Goal: Complete application form: Complete application form

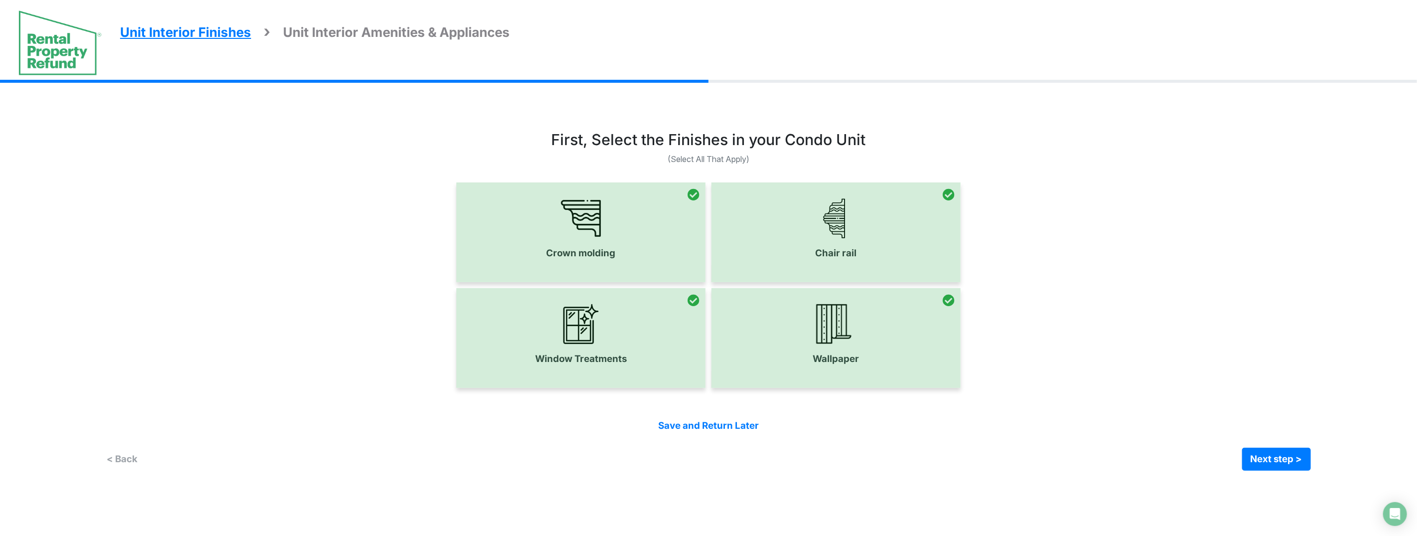
click at [568, 113] on div "Crown molding < Back" at bounding box center [708, 296] width 1205 height 379
click at [571, 112] on div "Crown molding < Back" at bounding box center [708, 296] width 1205 height 379
click at [1277, 461] on button "Next step >" at bounding box center [1277, 459] width 69 height 23
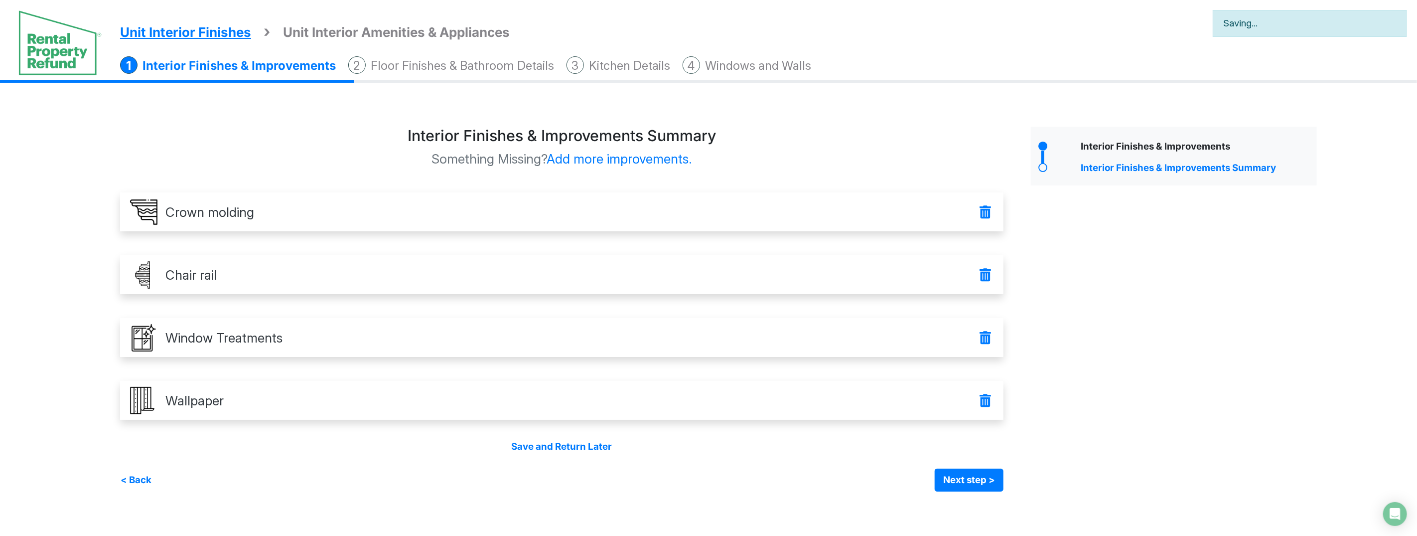
click at [1201, 381] on div "Interior Finishes & Improvements Interior Finishes & Improvements Summary" at bounding box center [1174, 309] width 301 height 365
click at [1200, 381] on div "Interior Finishes & Improvements Interior Finishes & Improvements Summary" at bounding box center [1174, 309] width 301 height 365
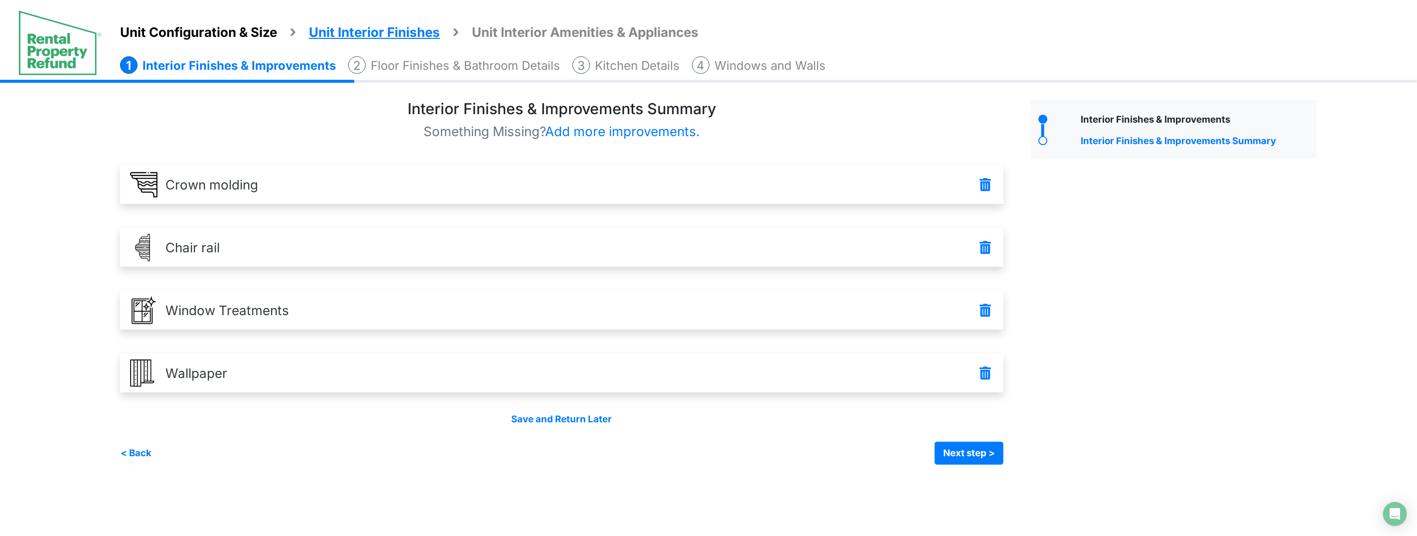
drag, startPoint x: 1132, startPoint y: 401, endPoint x: 1018, endPoint y: 432, distance: 118.1
click at [1132, 402] on div "Interior Finishes & Improvements Interior Finishes & Improvements Summary" at bounding box center [1174, 282] width 301 height 365
click at [992, 450] on button "Next step >" at bounding box center [969, 453] width 69 height 23
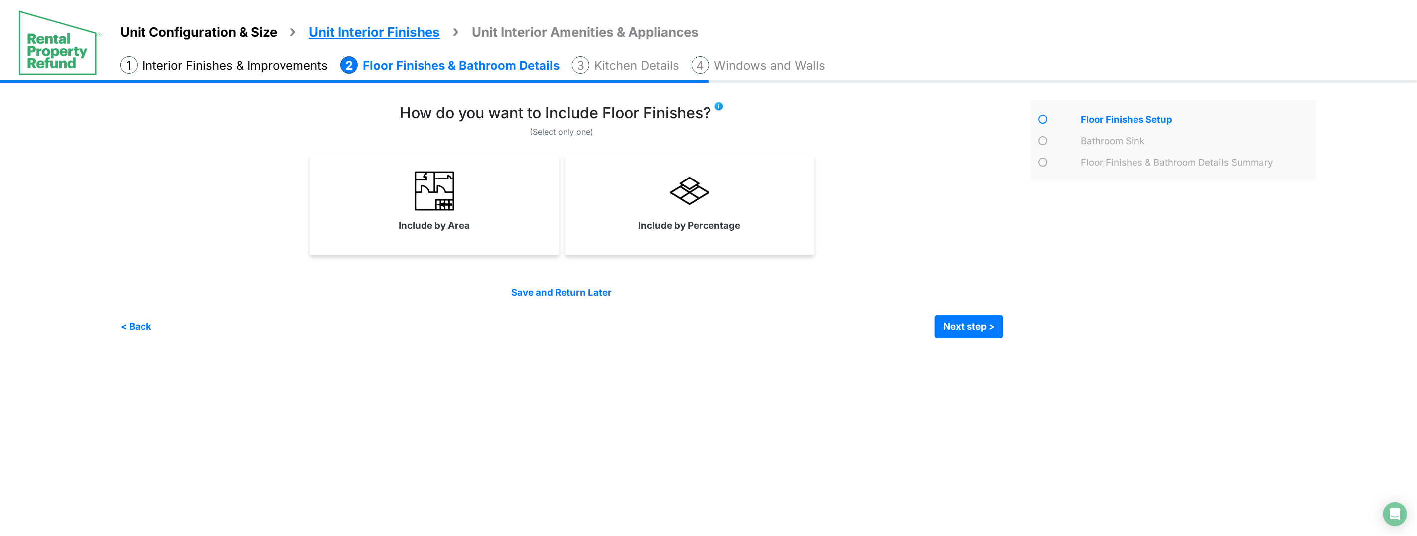
drag, startPoint x: 654, startPoint y: 218, endPoint x: 614, endPoint y: 220, distance: 39.9
click at [650, 219] on label "Include by Percentage" at bounding box center [689, 226] width 102 height 14
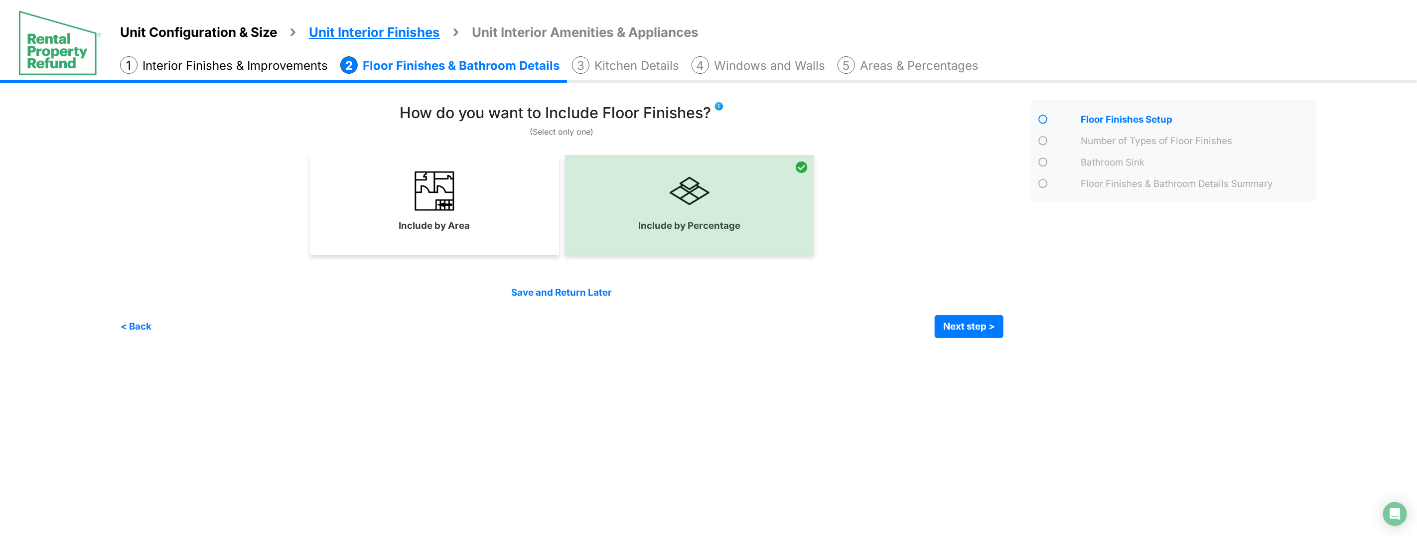
drag, startPoint x: 499, startPoint y: 223, endPoint x: 560, endPoint y: 226, distance: 60.4
click at [503, 224] on link "Include by Area" at bounding box center [434, 201] width 245 height 73
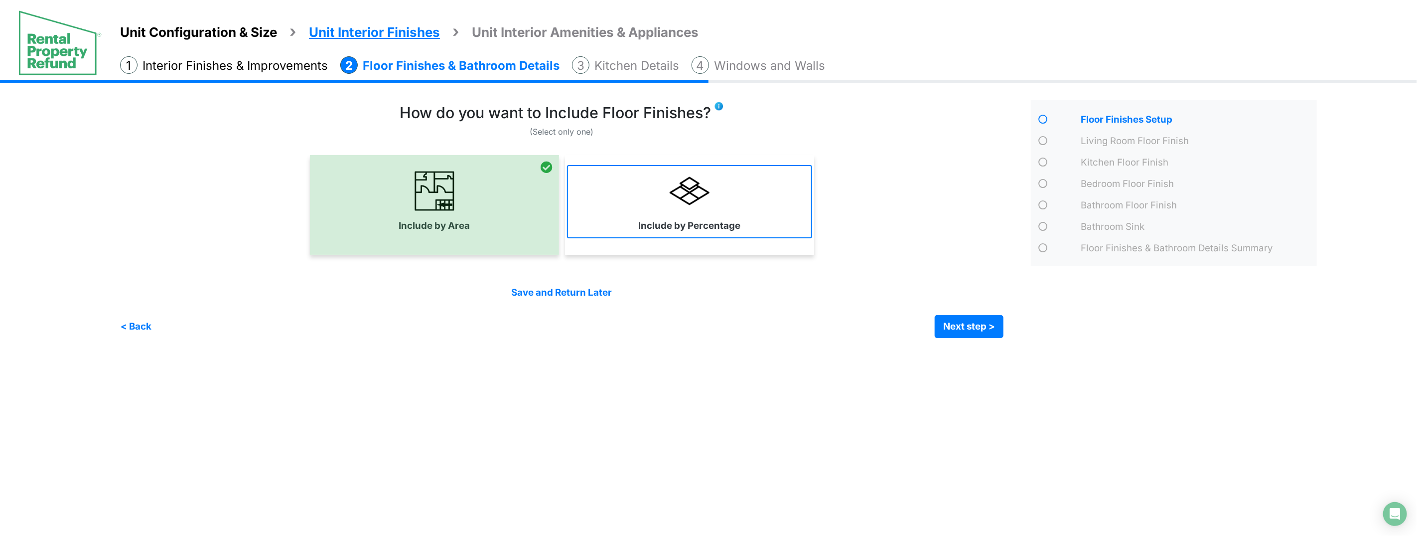
click at [771, 229] on link "Include by Percentage" at bounding box center [689, 201] width 245 height 73
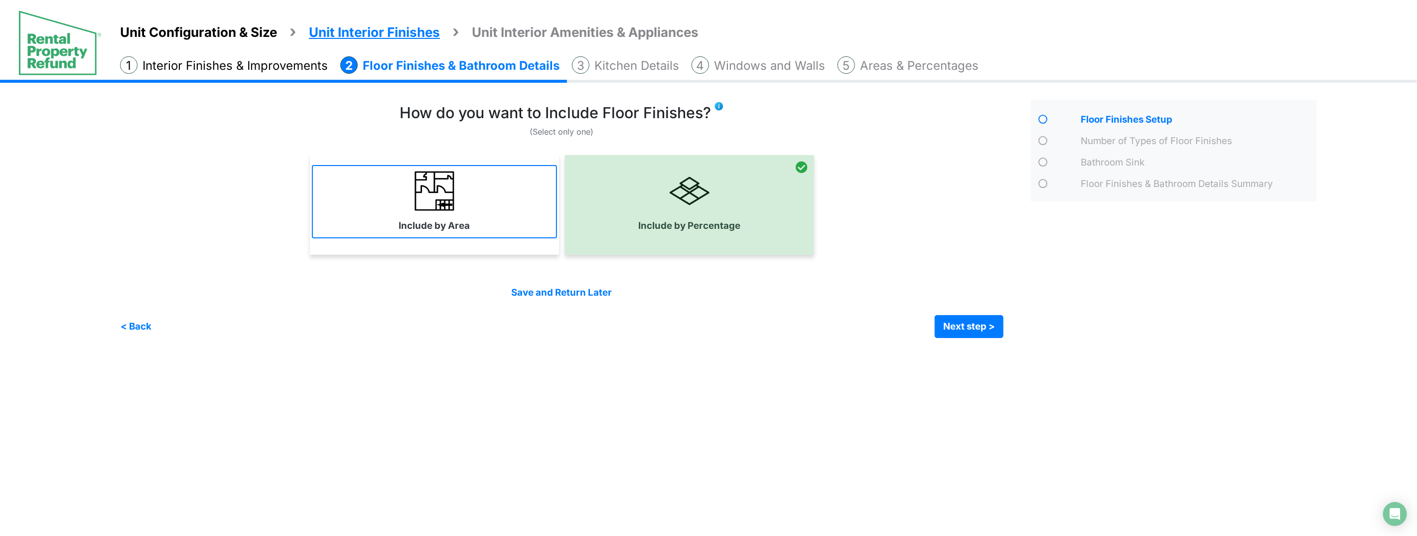
click at [471, 232] on link "Include by Area" at bounding box center [434, 201] width 245 height 73
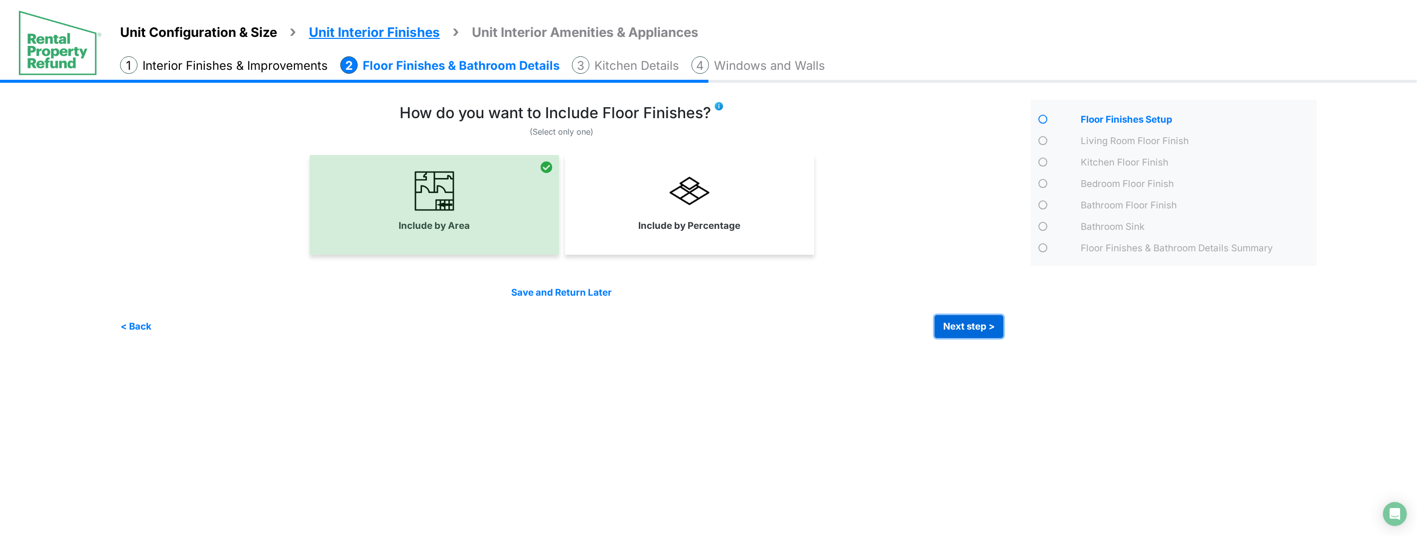
drag, startPoint x: 961, startPoint y: 326, endPoint x: 854, endPoint y: 281, distance: 116.1
click at [960, 326] on button "Next step >" at bounding box center [969, 326] width 69 height 23
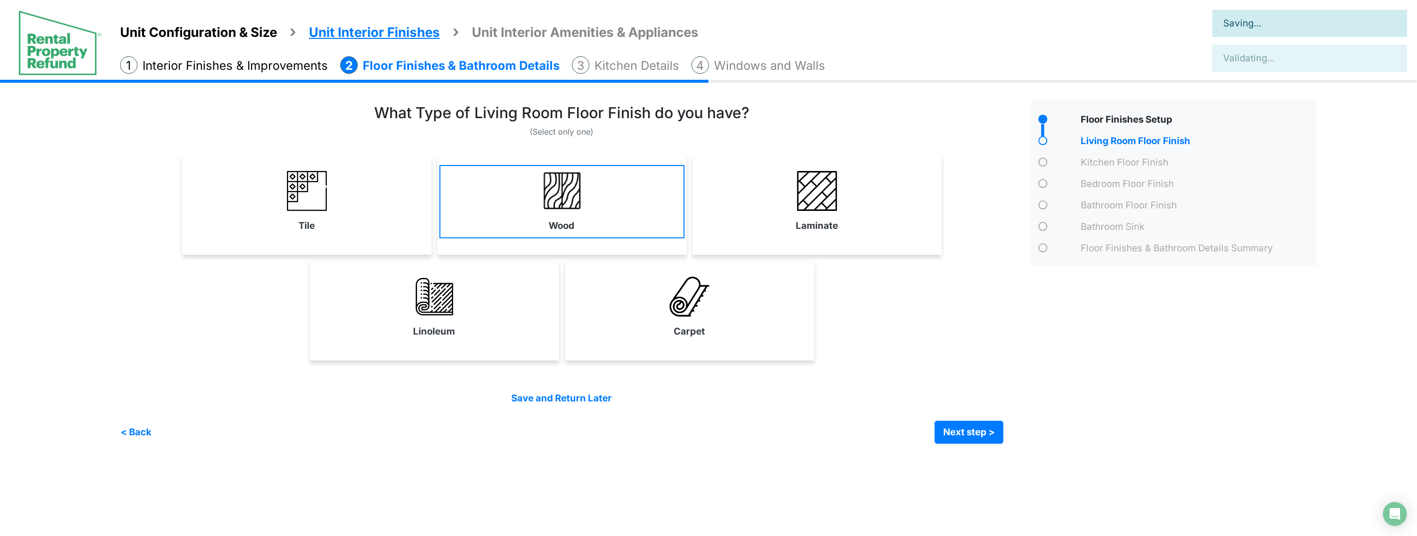
drag, startPoint x: 831, startPoint y: 225, endPoint x: 623, endPoint y: 229, distance: 207.9
click at [826, 227] on label "Laminate" at bounding box center [817, 226] width 42 height 14
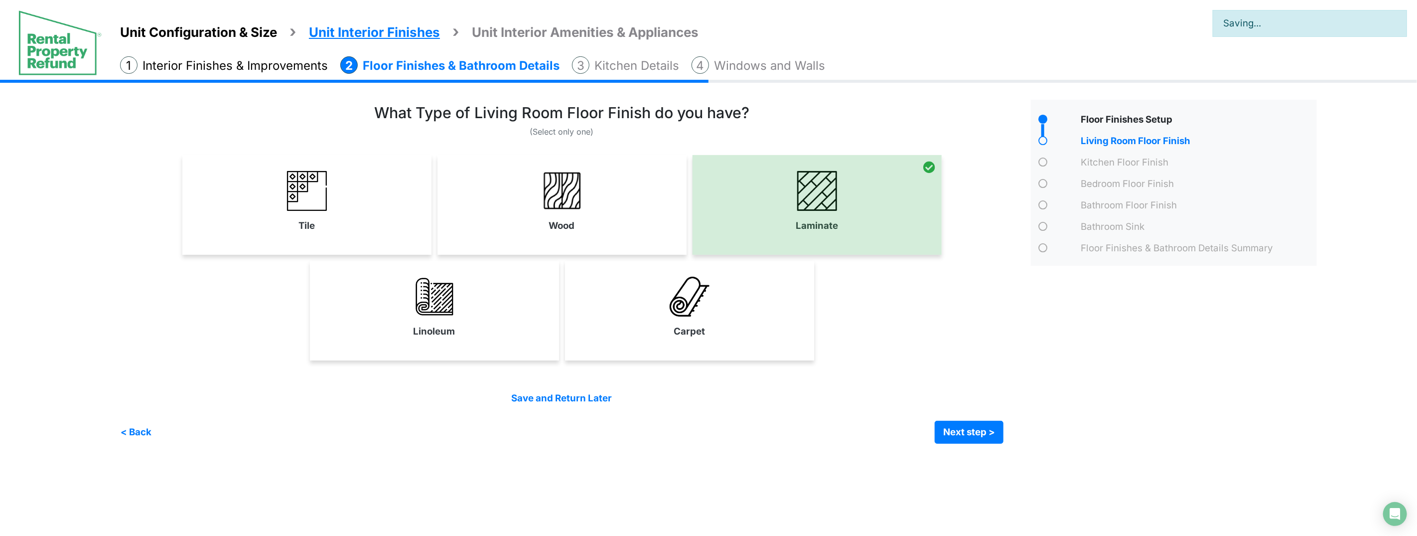
click at [605, 226] on link "Wood" at bounding box center [562, 201] width 245 height 73
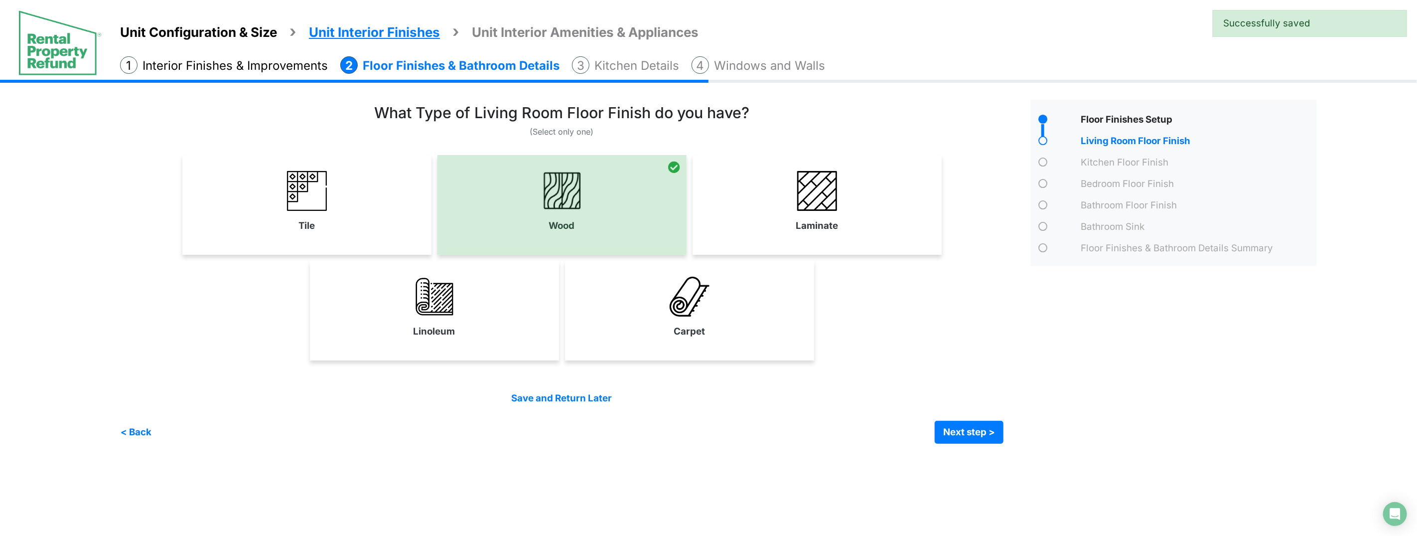
drag, startPoint x: 376, startPoint y: 221, endPoint x: 398, endPoint y: 251, distance: 36.7
click at [380, 224] on link "Tile" at bounding box center [306, 201] width 245 height 73
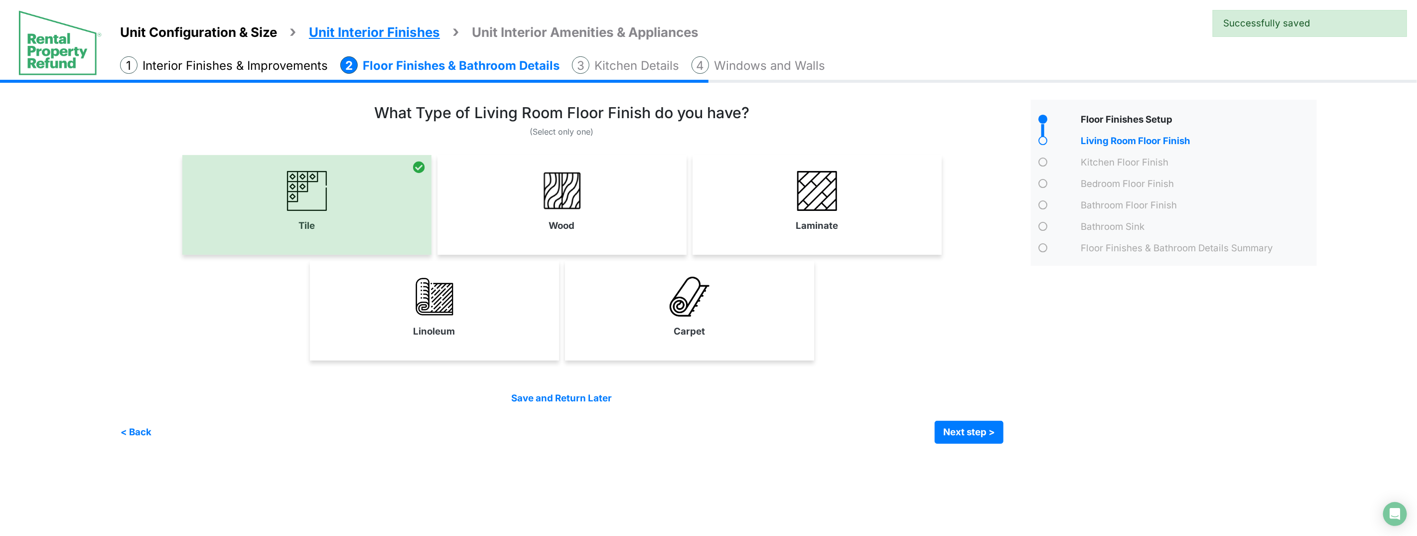
click at [512, 331] on link "Linoleum" at bounding box center [434, 307] width 245 height 73
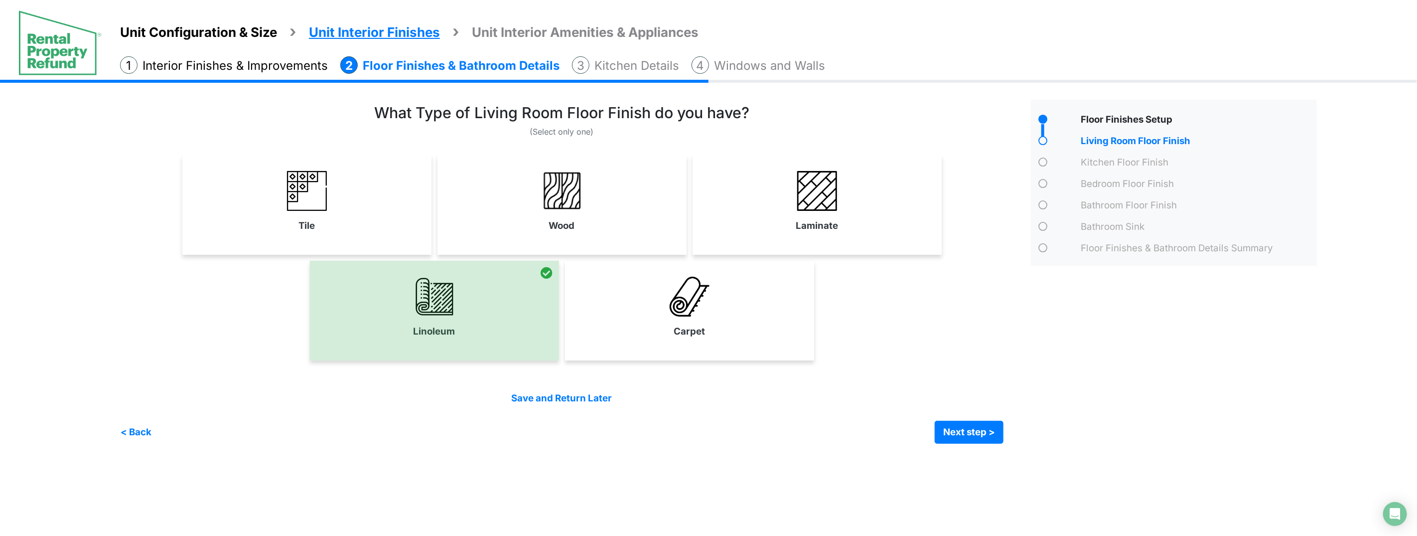
drag, startPoint x: 732, startPoint y: 330, endPoint x: 676, endPoint y: 336, distance: 56.6
click at [733, 330] on link "Carpet" at bounding box center [689, 307] width 245 height 73
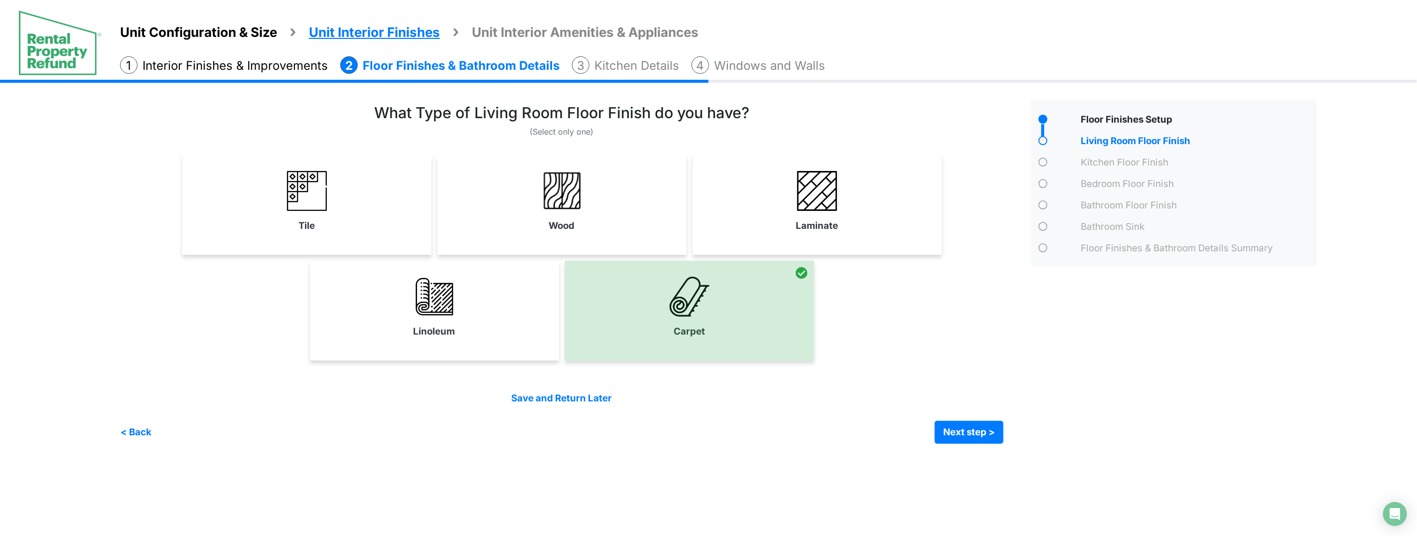
drag, startPoint x: 494, startPoint y: 321, endPoint x: 519, endPoint y: 295, distance: 36.0
click at [501, 320] on link "Linoleum" at bounding box center [434, 307] width 245 height 73
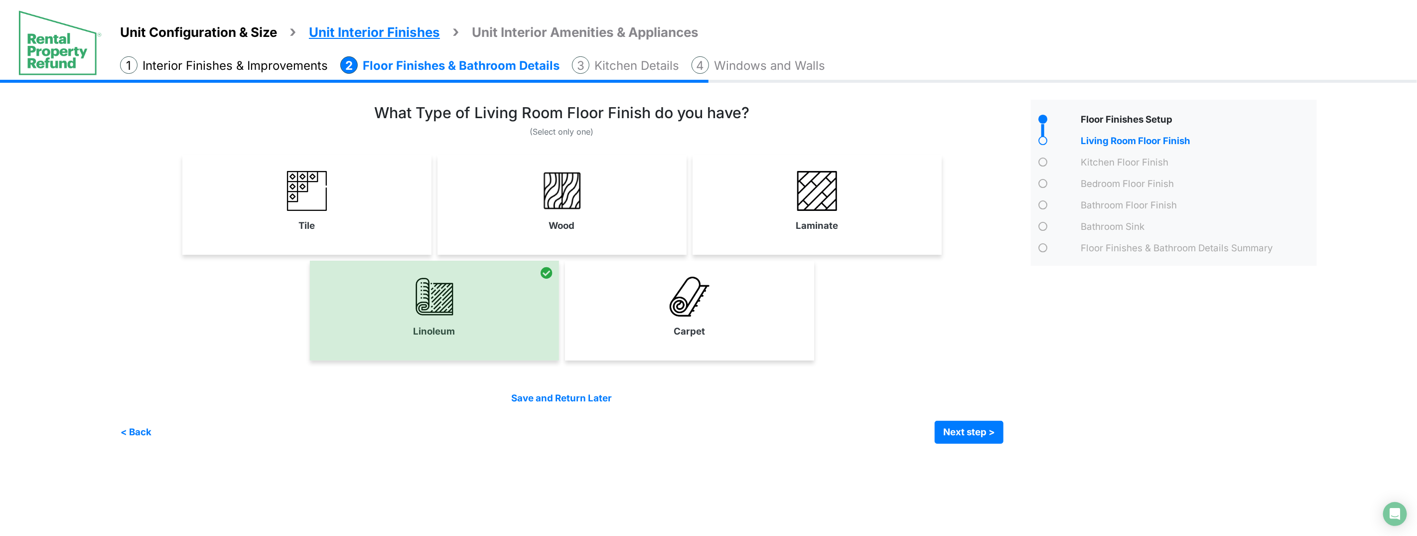
click at [545, 238] on div "Wood" at bounding box center [562, 205] width 249 height 100
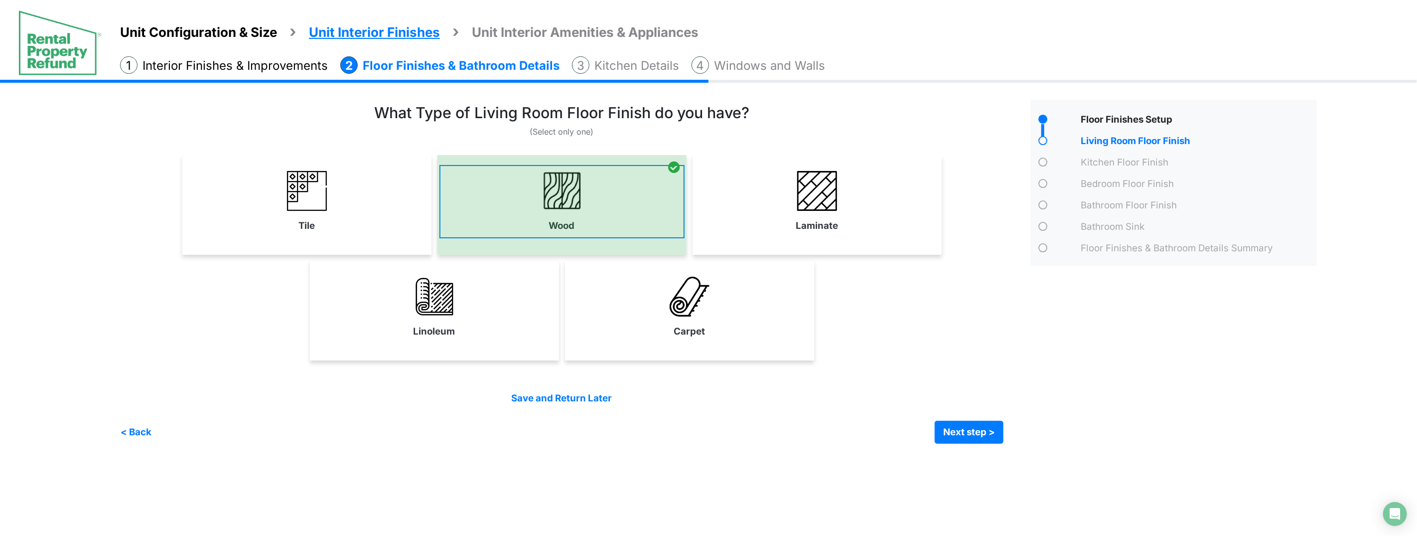
drag, startPoint x: 330, startPoint y: 211, endPoint x: 547, endPoint y: 221, distance: 217.0
click at [333, 212] on link "Tile" at bounding box center [306, 201] width 245 height 73
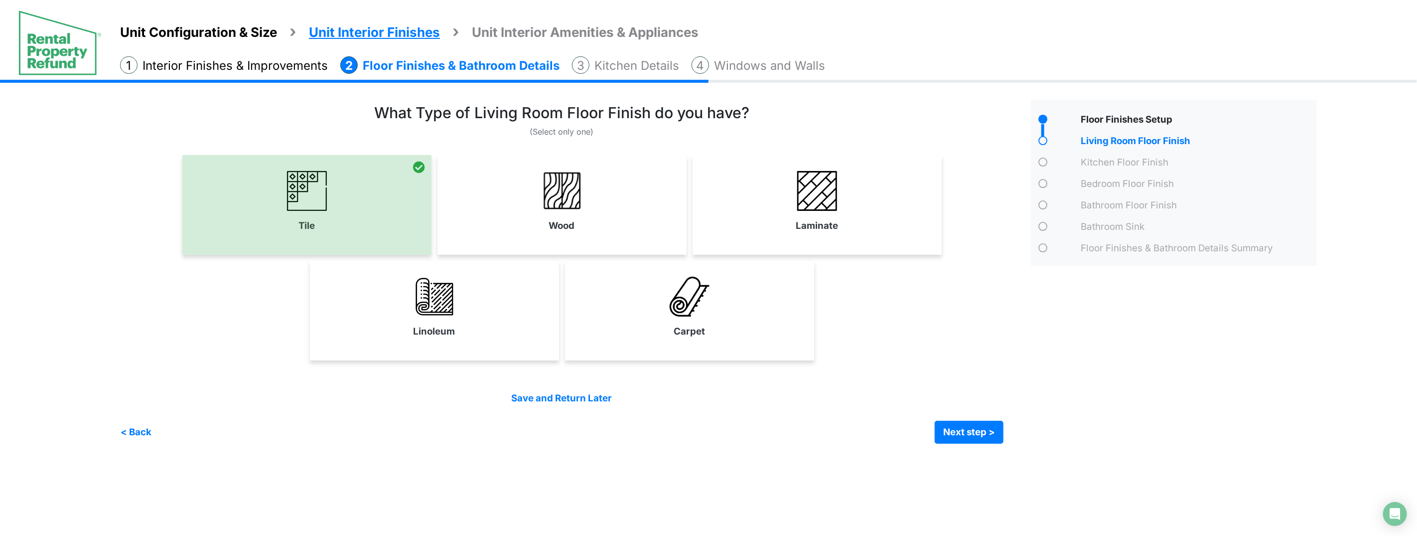
drag, startPoint x: 590, startPoint y: 221, endPoint x: 686, endPoint y: 220, distance: 96.2
click at [592, 221] on link "Wood" at bounding box center [562, 201] width 245 height 73
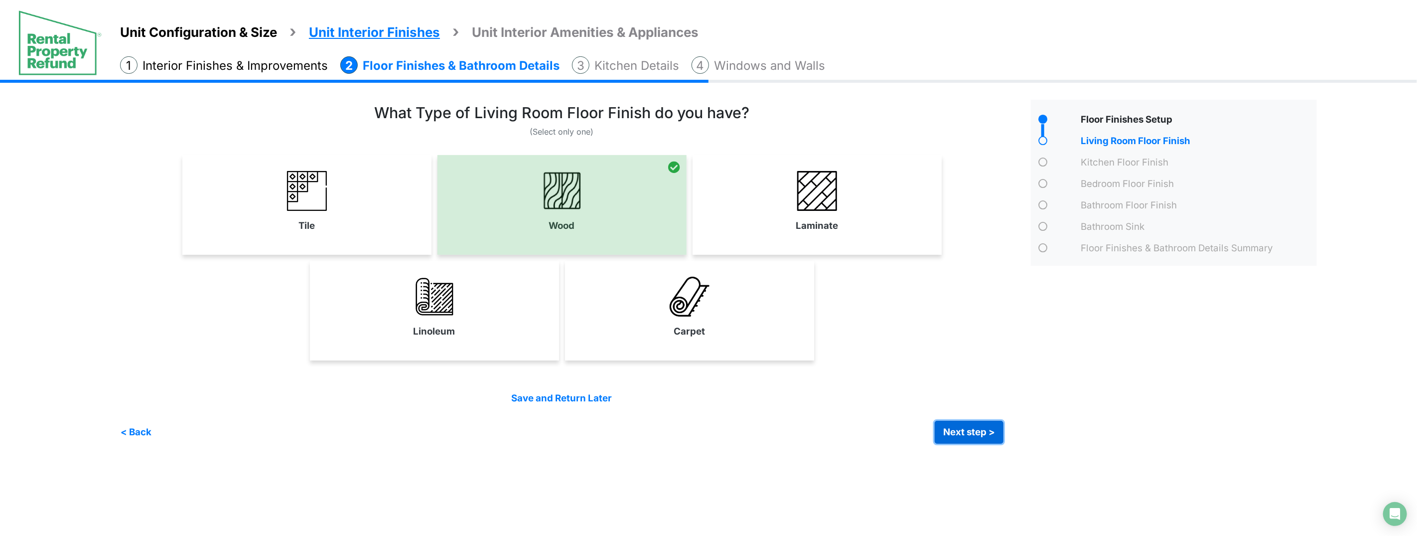
drag, startPoint x: 987, startPoint y: 430, endPoint x: 703, endPoint y: 256, distance: 332.9
click at [986, 429] on button "Next step >" at bounding box center [969, 432] width 69 height 23
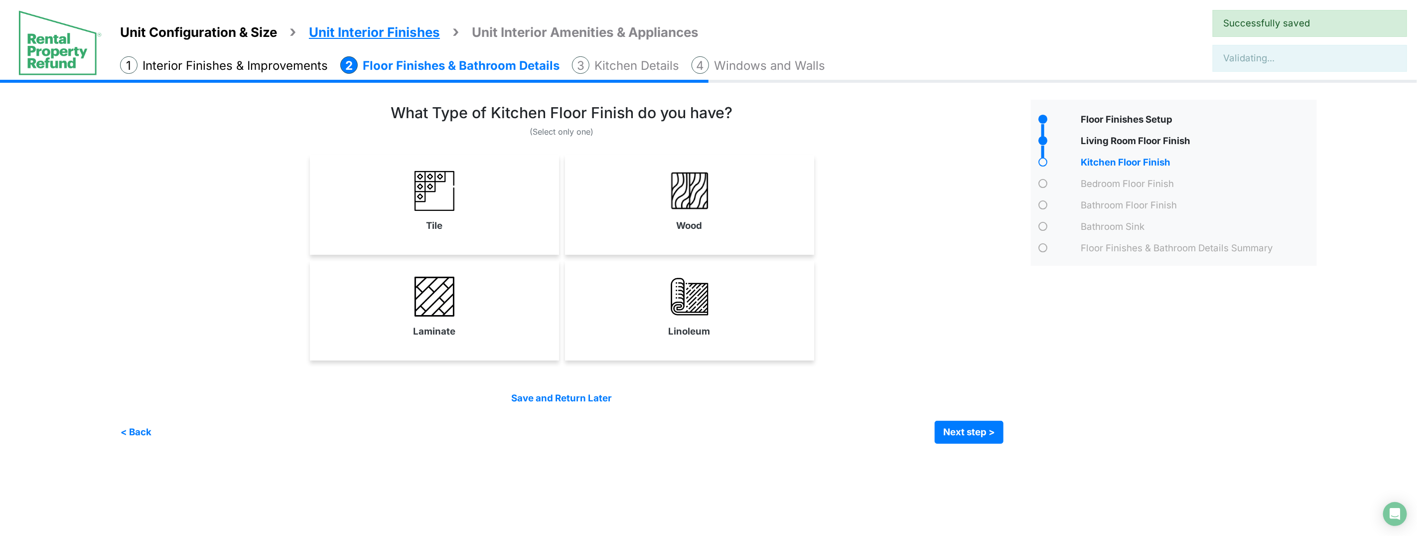
drag, startPoint x: 662, startPoint y: 233, endPoint x: 816, endPoint y: 388, distance: 218.9
click at [663, 234] on link "Wood" at bounding box center [689, 201] width 245 height 73
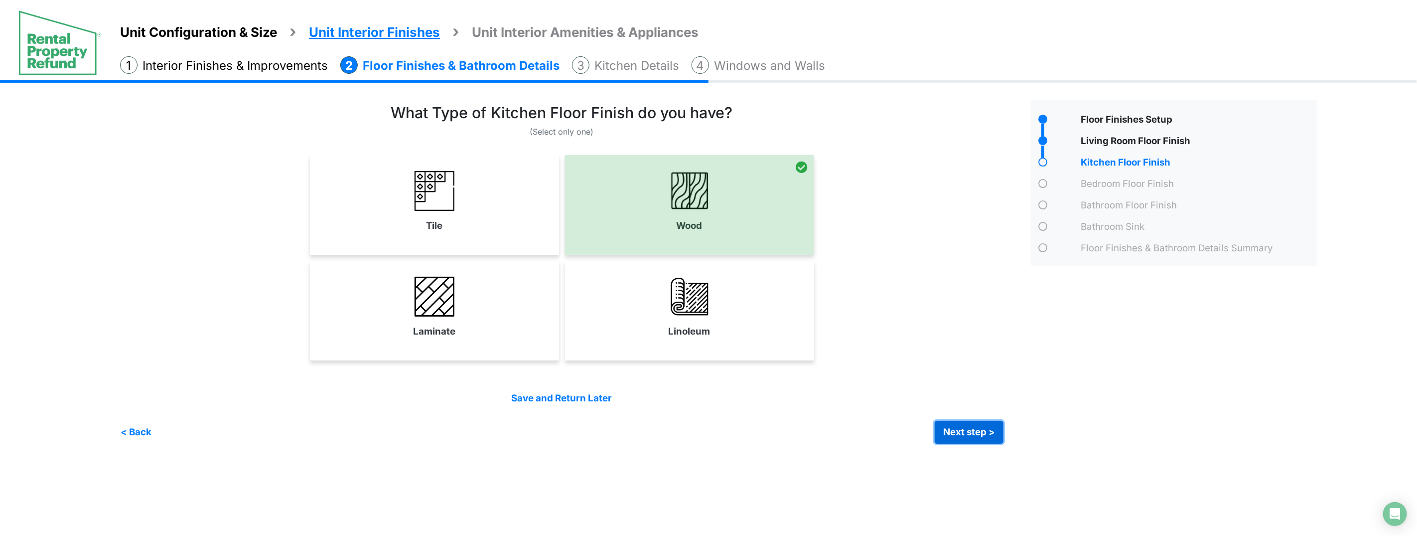
drag, startPoint x: 967, startPoint y: 426, endPoint x: 951, endPoint y: 411, distance: 21.5
click at [966, 426] on button "Next step >" at bounding box center [969, 432] width 69 height 23
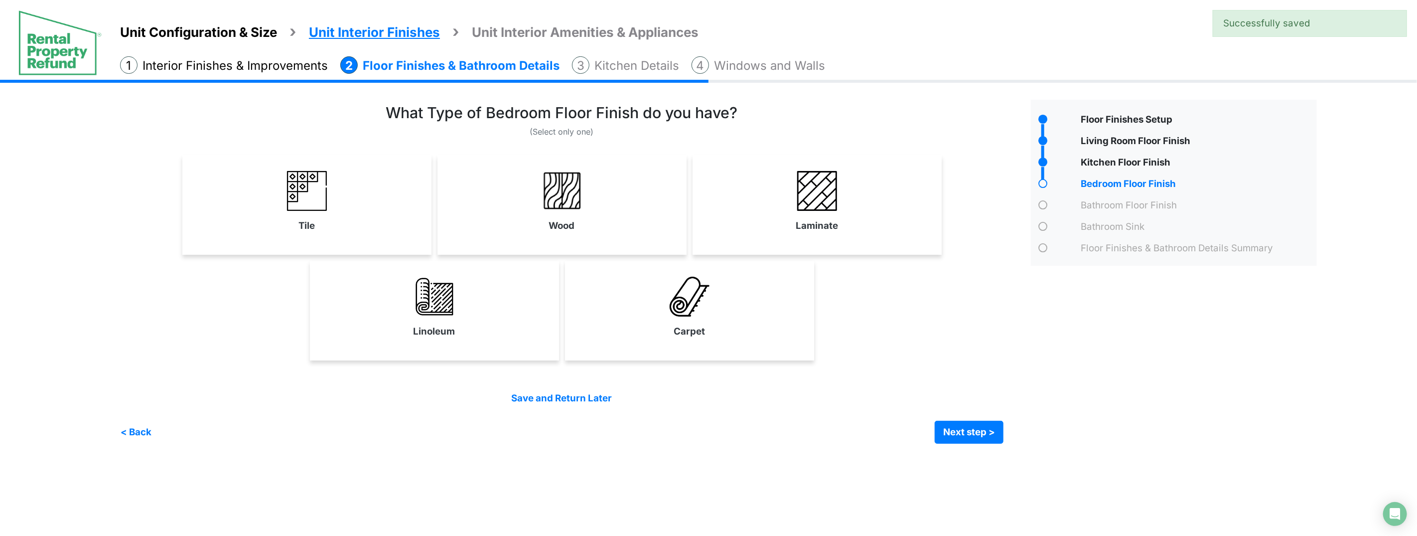
click at [594, 225] on link "Wood" at bounding box center [562, 201] width 245 height 73
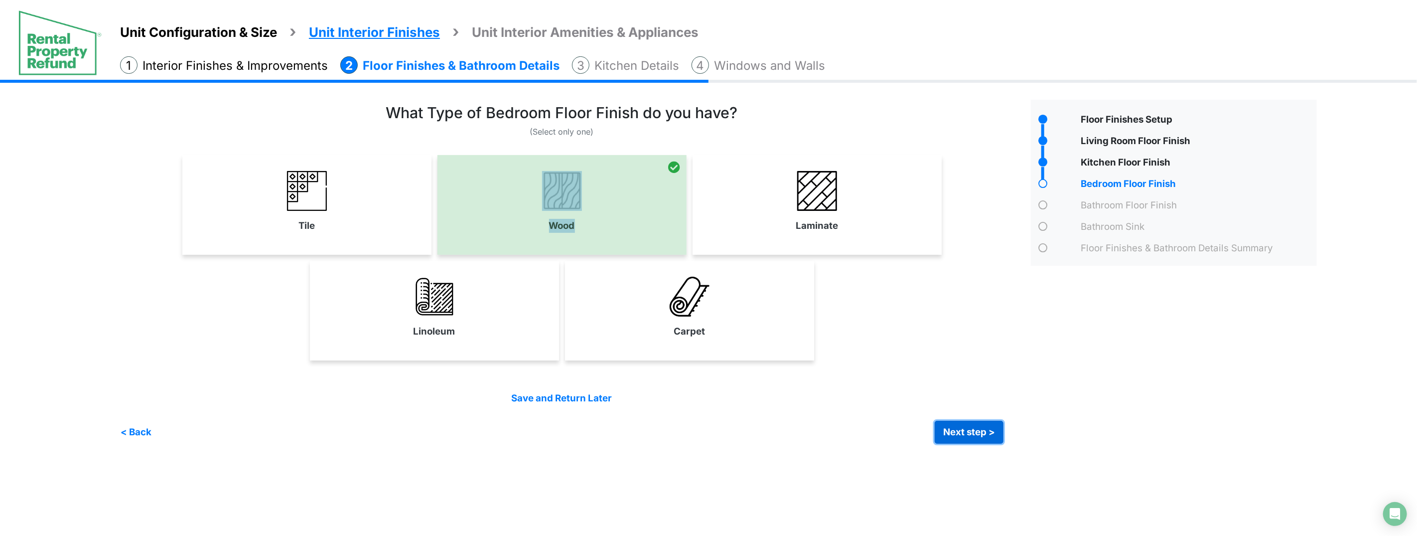
click at [956, 432] on button "Next step >" at bounding box center [969, 432] width 69 height 23
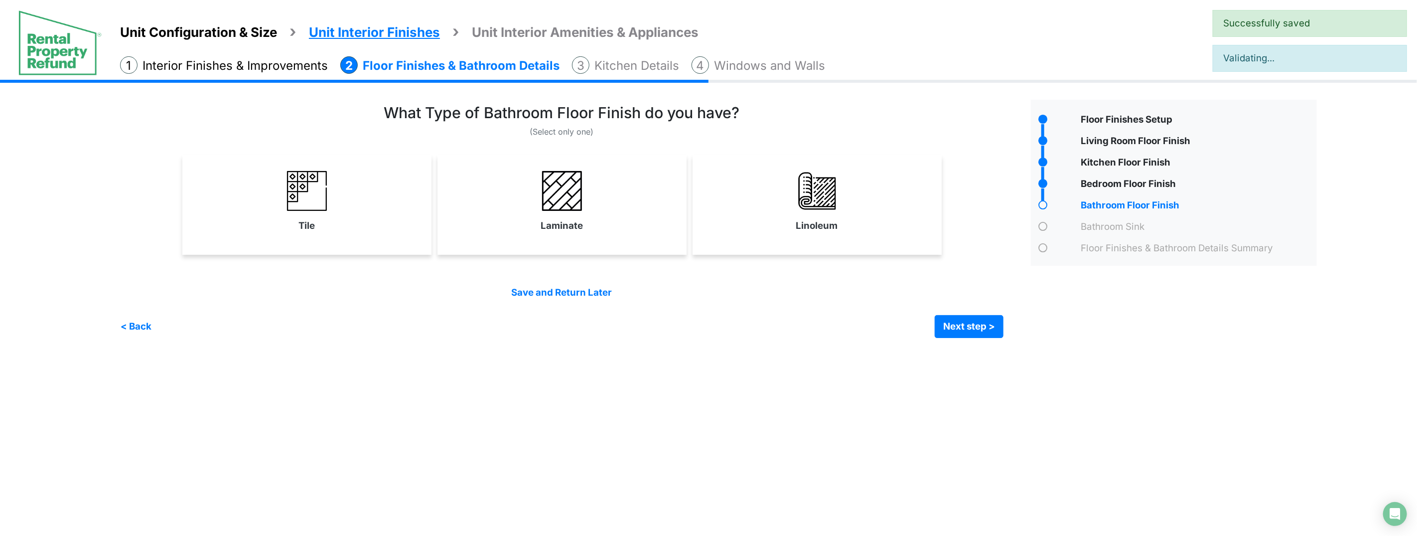
drag, startPoint x: 601, startPoint y: 214, endPoint x: 685, endPoint y: 236, distance: 86.6
click at [610, 217] on link "Laminate" at bounding box center [562, 201] width 245 height 73
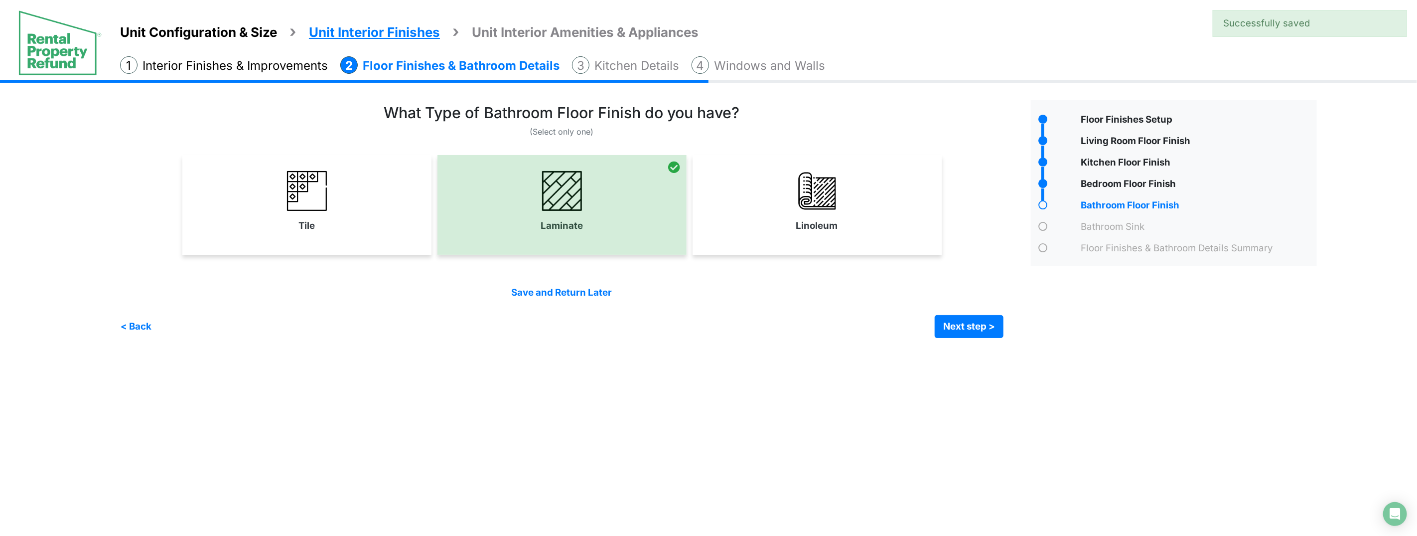
click at [1006, 337] on div "(Select only one) Tile" at bounding box center [572, 221] width 904 height 234
drag, startPoint x: 938, startPoint y: 319, endPoint x: 715, endPoint y: 227, distance: 241.1
click at [938, 319] on button "Next step >" at bounding box center [969, 326] width 69 height 23
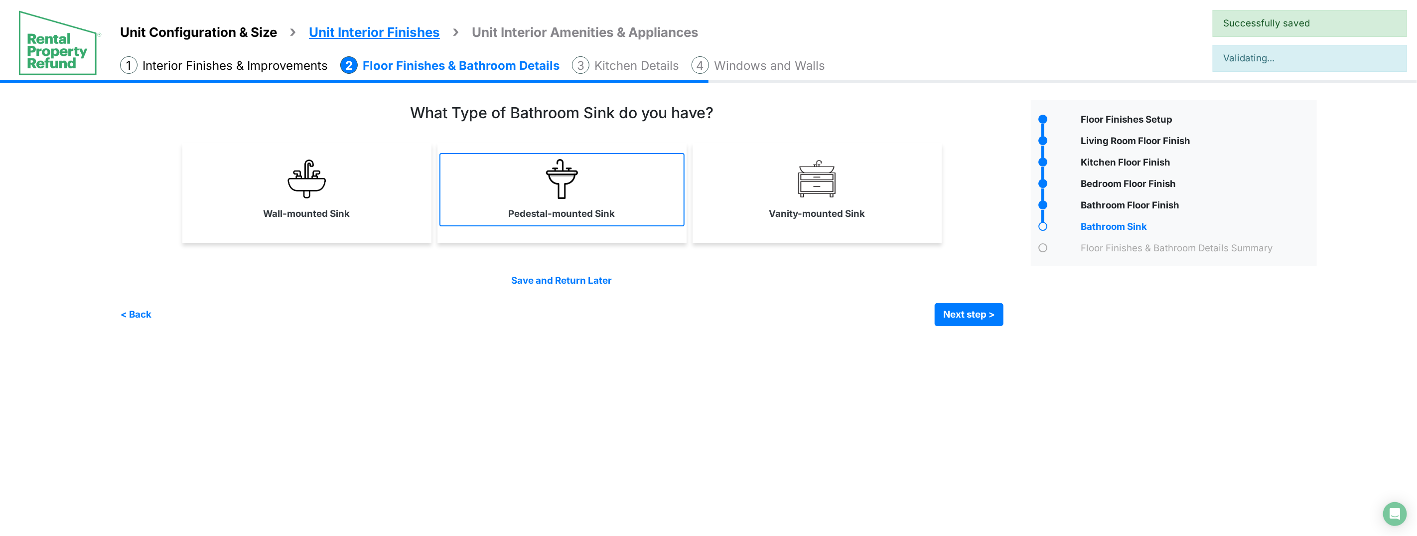
click at [567, 210] on label "Pedestal-mounted Sink" at bounding box center [562, 214] width 107 height 14
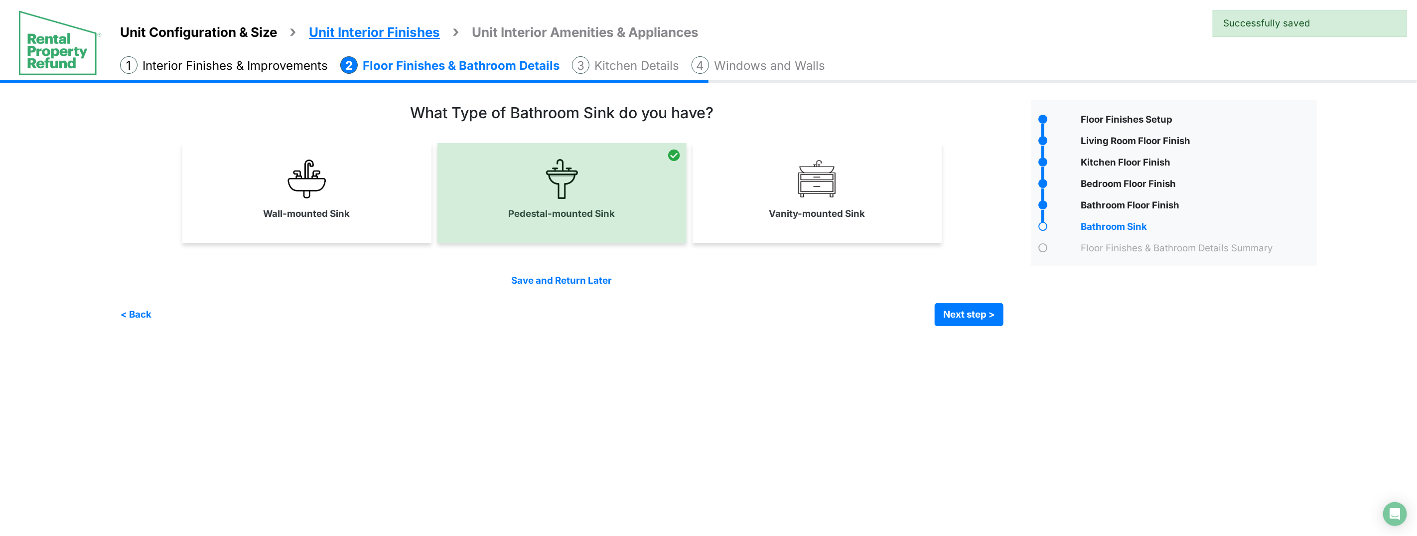
drag, startPoint x: 355, startPoint y: 214, endPoint x: 379, endPoint y: 215, distance: 24.4
click at [358, 215] on link "Wall-mounted Sink" at bounding box center [306, 189] width 245 height 73
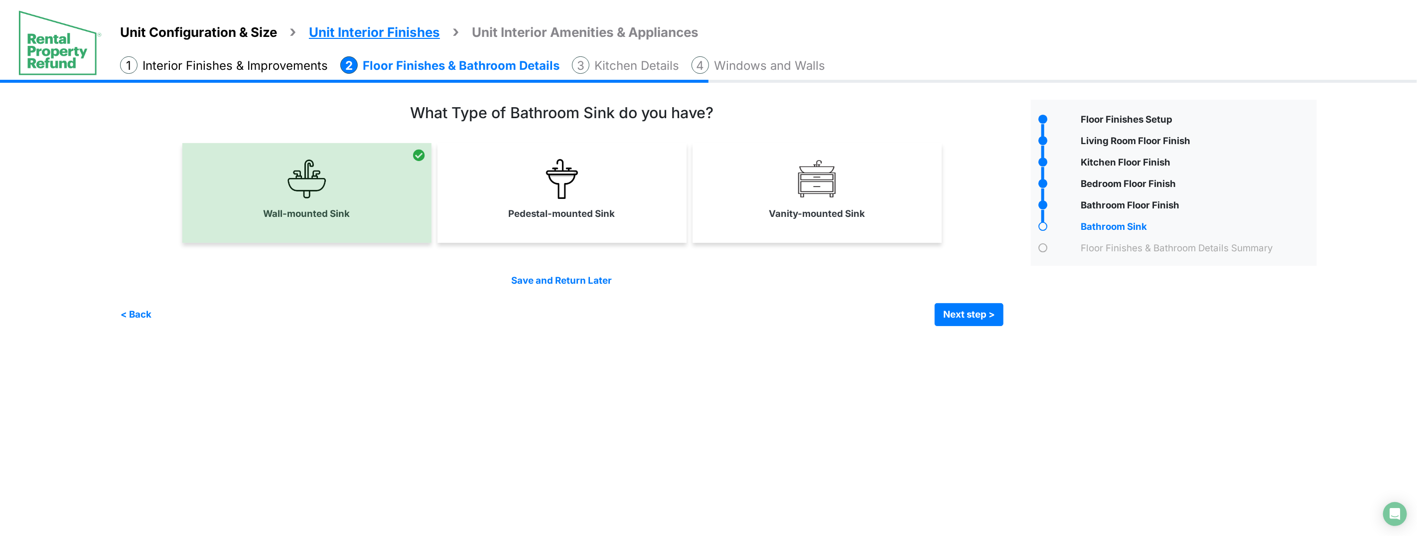
drag, startPoint x: 865, startPoint y: 227, endPoint x: 927, endPoint y: 317, distance: 109.4
click at [865, 227] on div "Vanity-mounted Sink" at bounding box center [817, 193] width 249 height 100
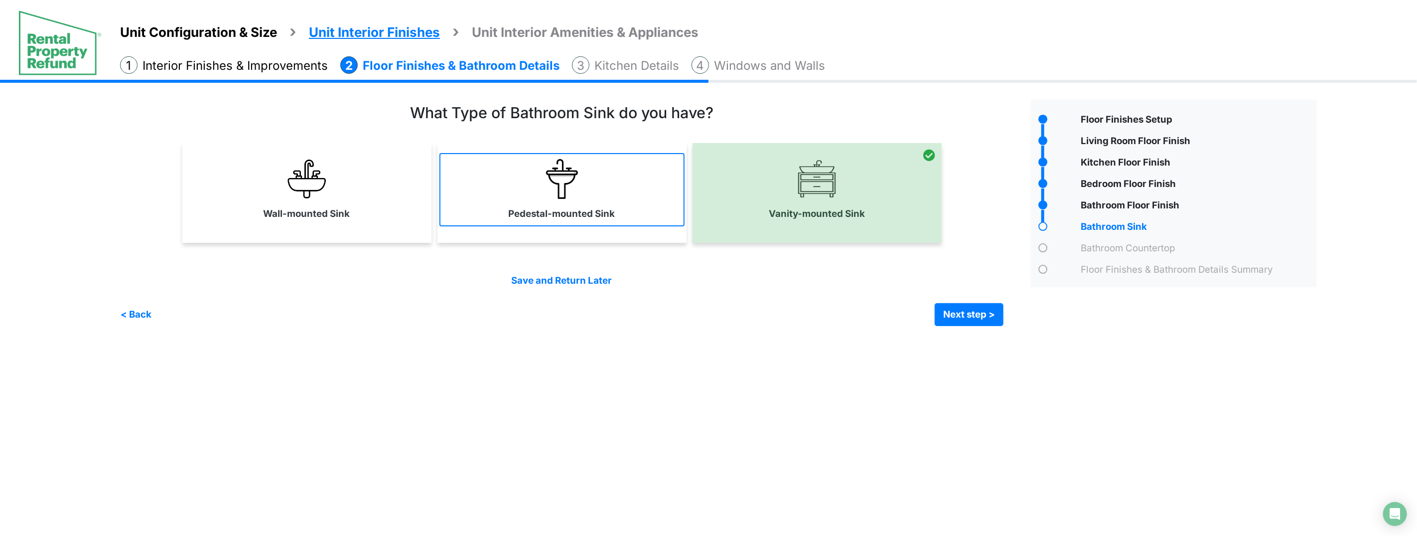
click at [630, 194] on link "Pedestal-mounted Sink" at bounding box center [562, 189] width 245 height 73
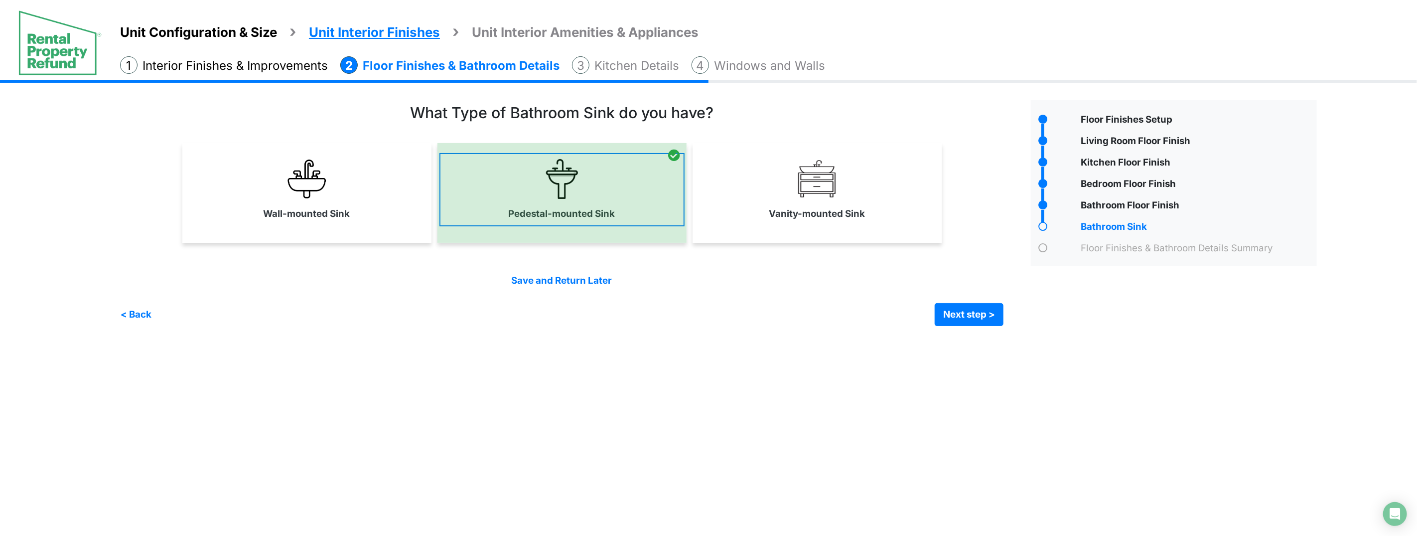
drag, startPoint x: 787, startPoint y: 209, endPoint x: 597, endPoint y: 201, distance: 190.0
click at [786, 209] on label "Vanity-mounted Sink" at bounding box center [817, 214] width 96 height 14
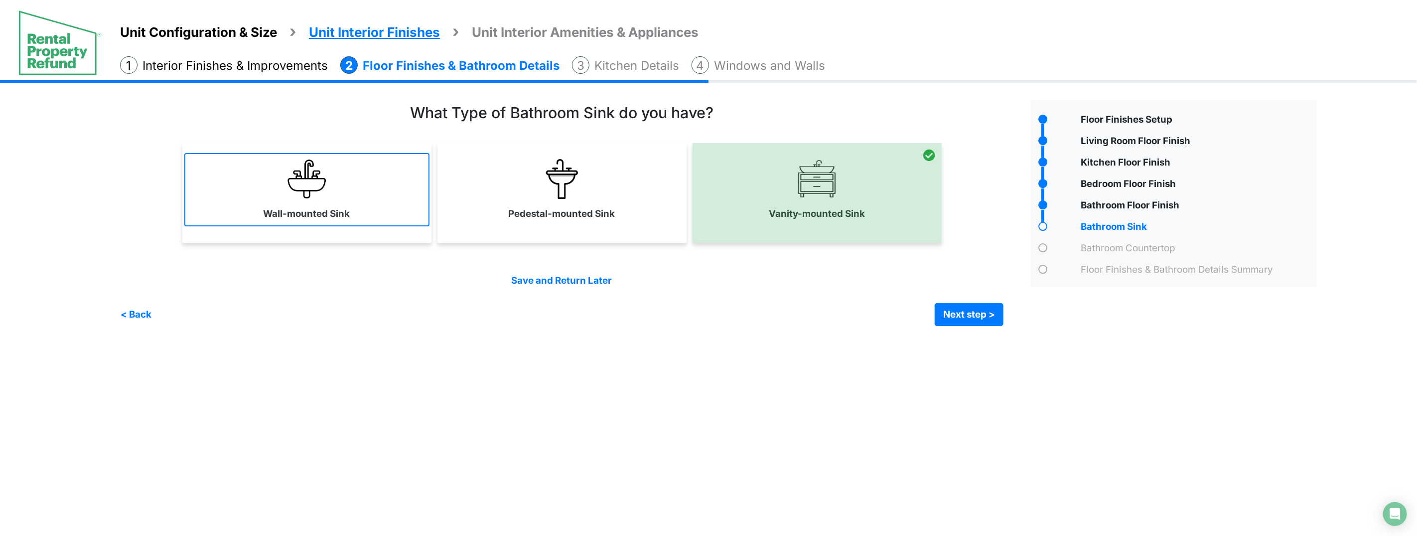
click at [395, 195] on link "Wall-mounted Sink" at bounding box center [306, 189] width 245 height 73
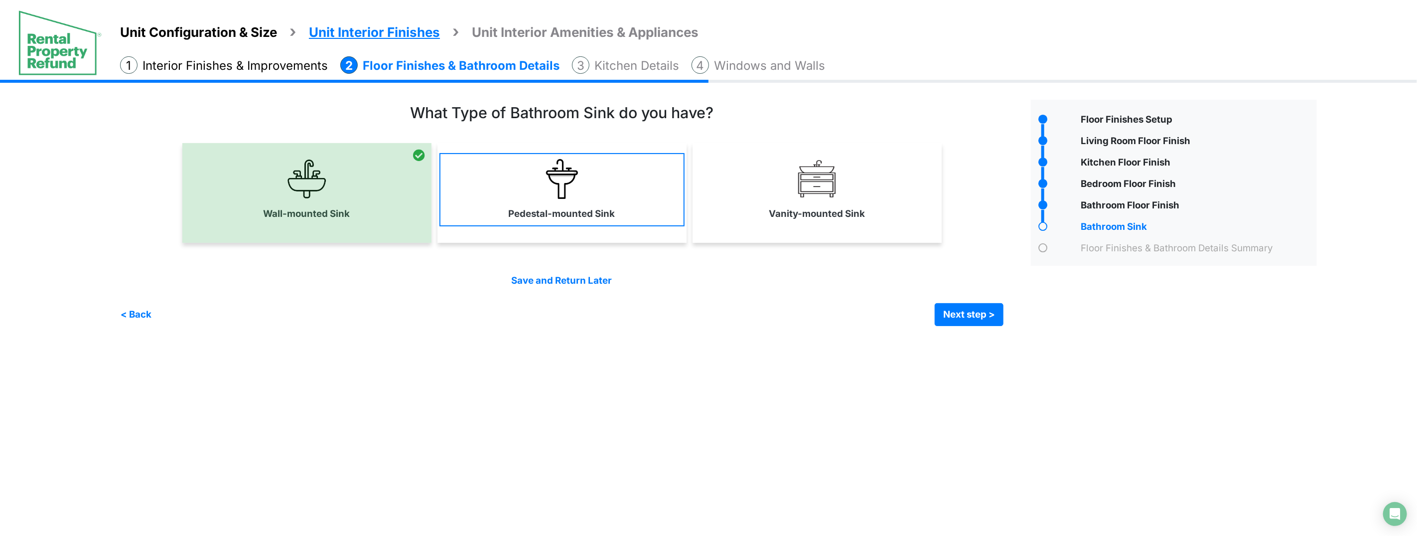
click at [620, 206] on link "Pedestal-mounted Sink" at bounding box center [562, 189] width 245 height 73
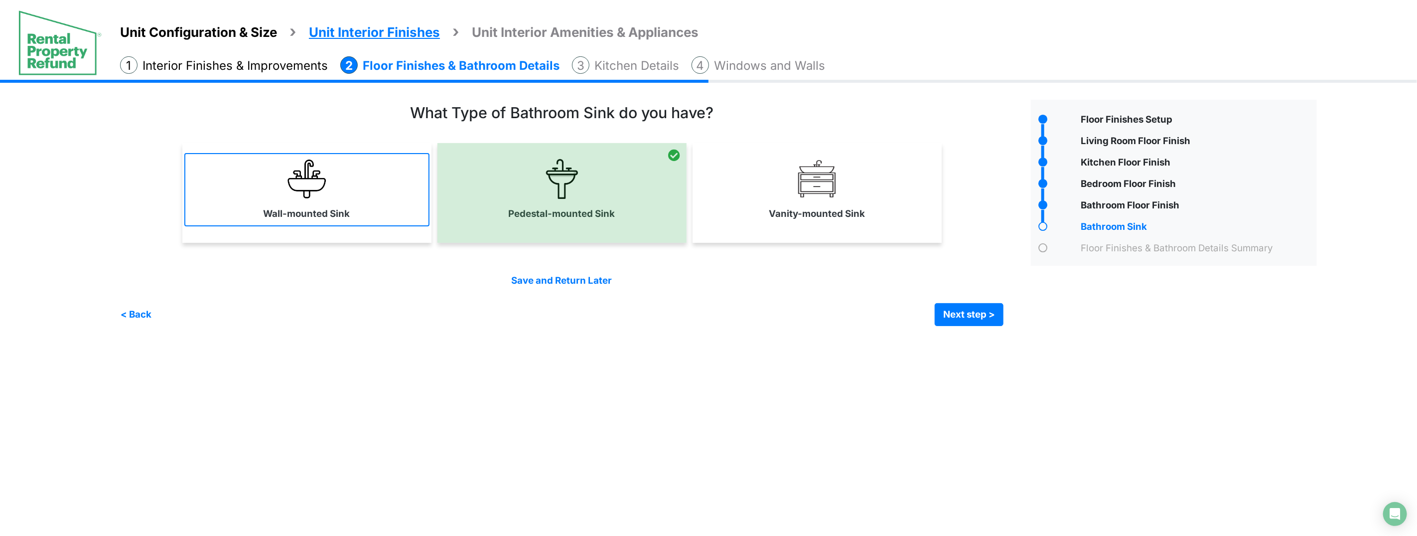
click at [412, 208] on link "Wall-mounted Sink" at bounding box center [306, 189] width 245 height 73
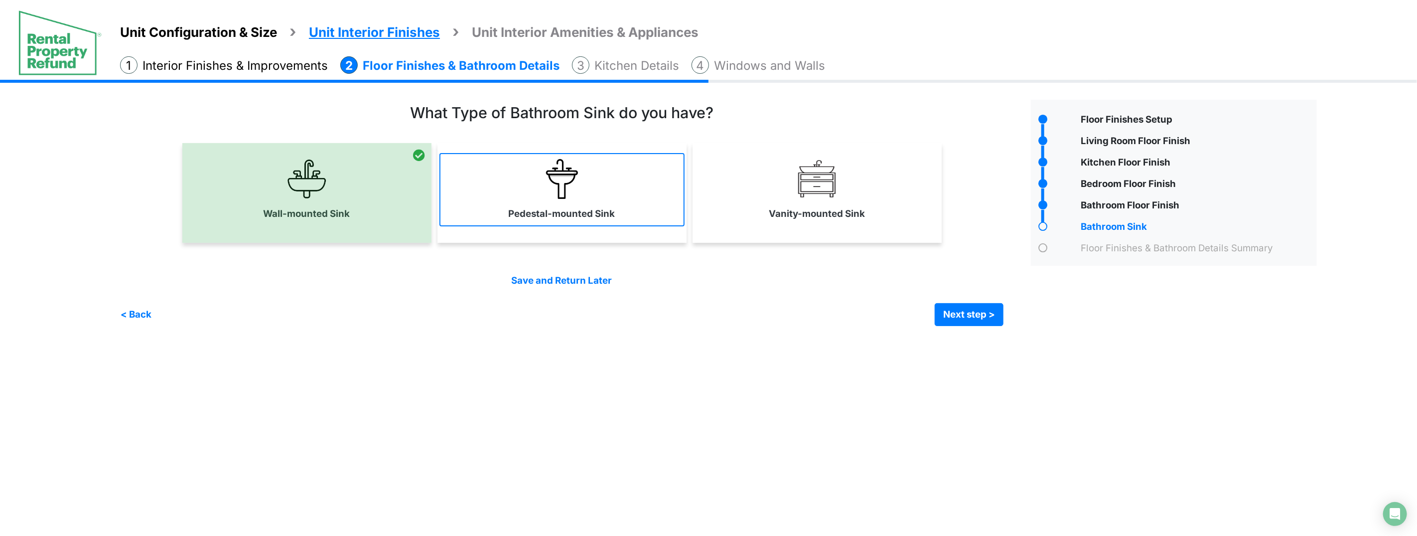
click at [544, 208] on label "Pedestal-mounted Sink" at bounding box center [562, 214] width 107 height 14
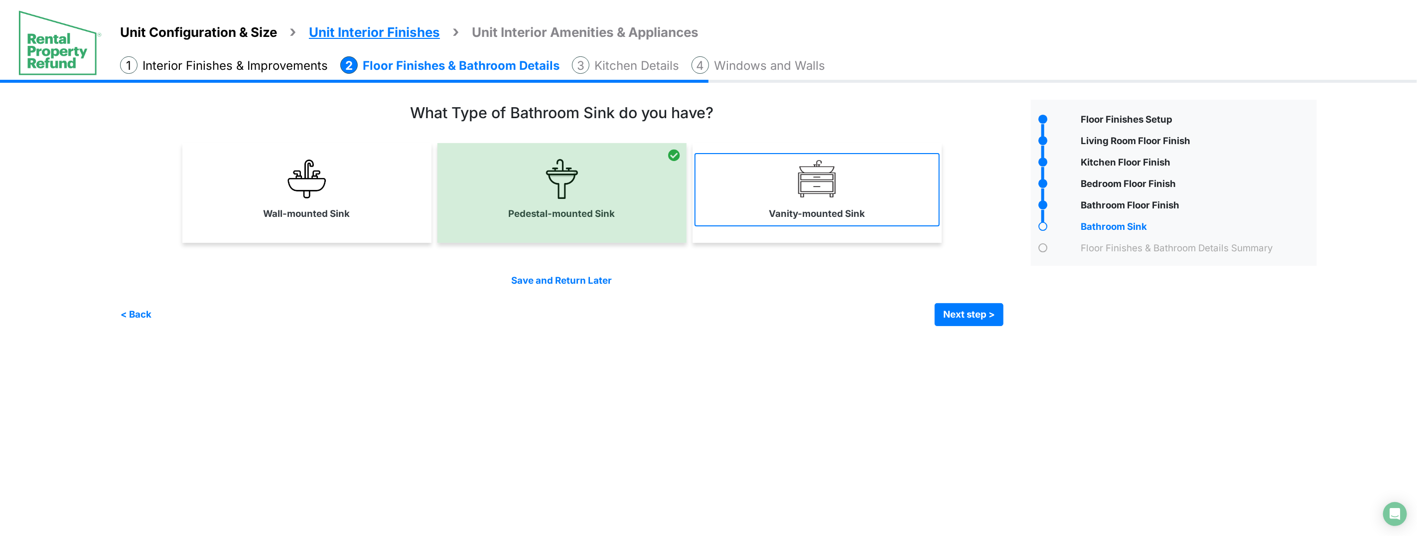
click at [724, 209] on link "Vanity-mounted Sink" at bounding box center [817, 189] width 245 height 73
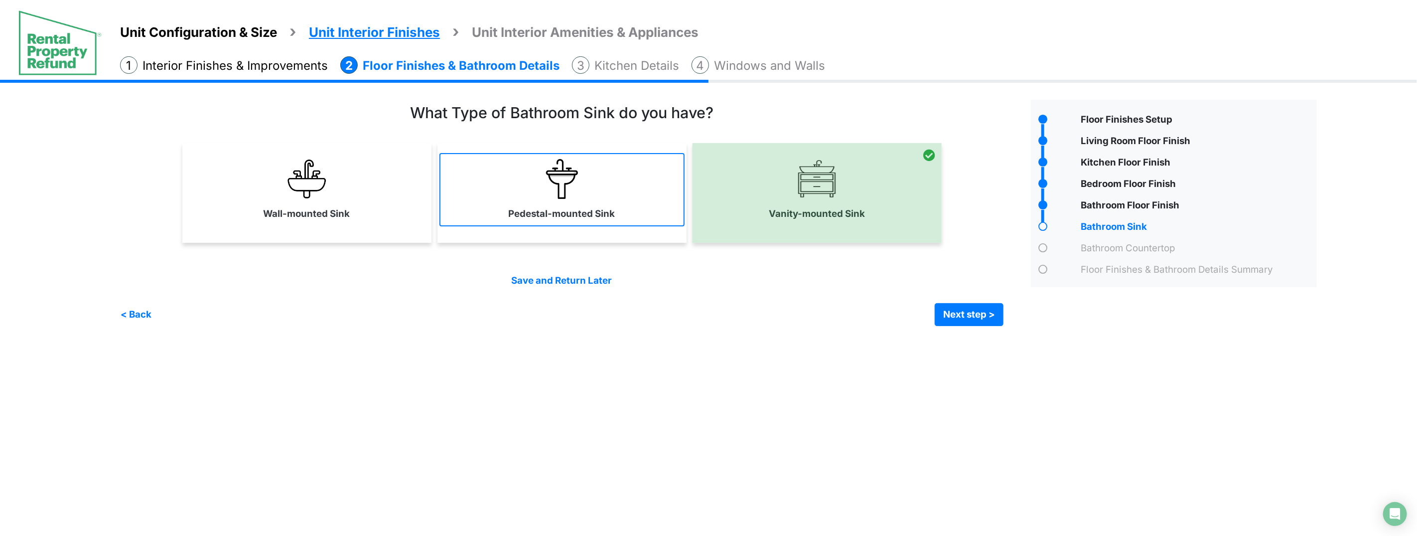
click at [542, 205] on link "Pedestal-mounted Sink" at bounding box center [562, 189] width 245 height 73
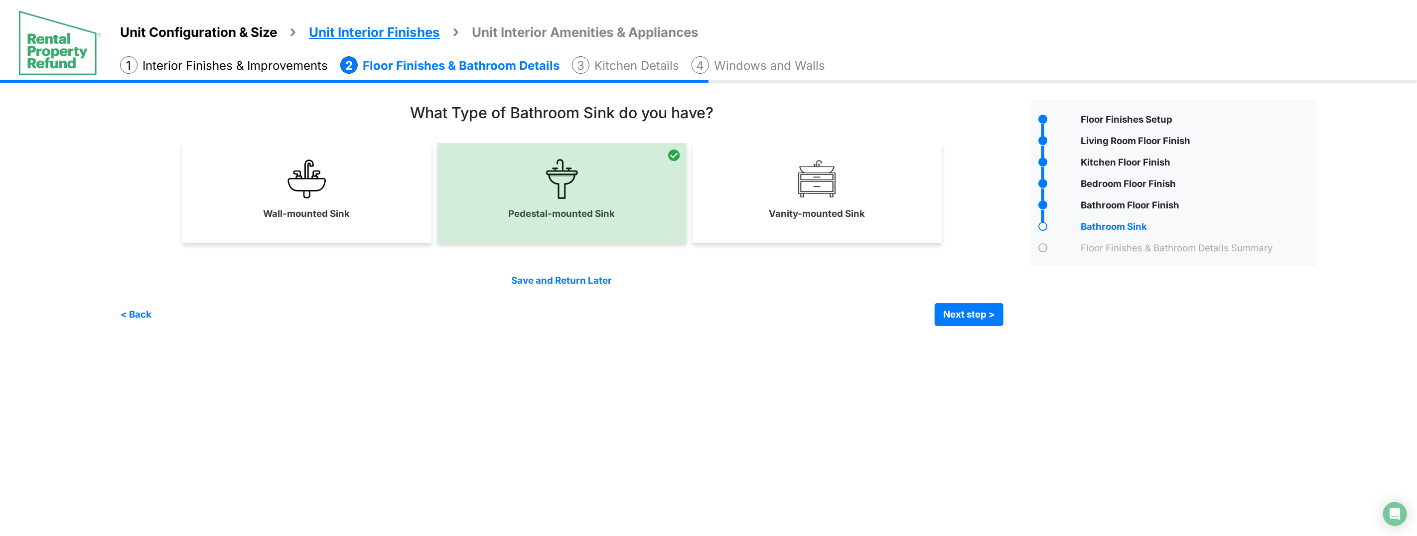
drag, startPoint x: 245, startPoint y: 189, endPoint x: 271, endPoint y: 188, distance: 25.9
click at [246, 189] on link "Wall-mounted Sink" at bounding box center [306, 189] width 245 height 73
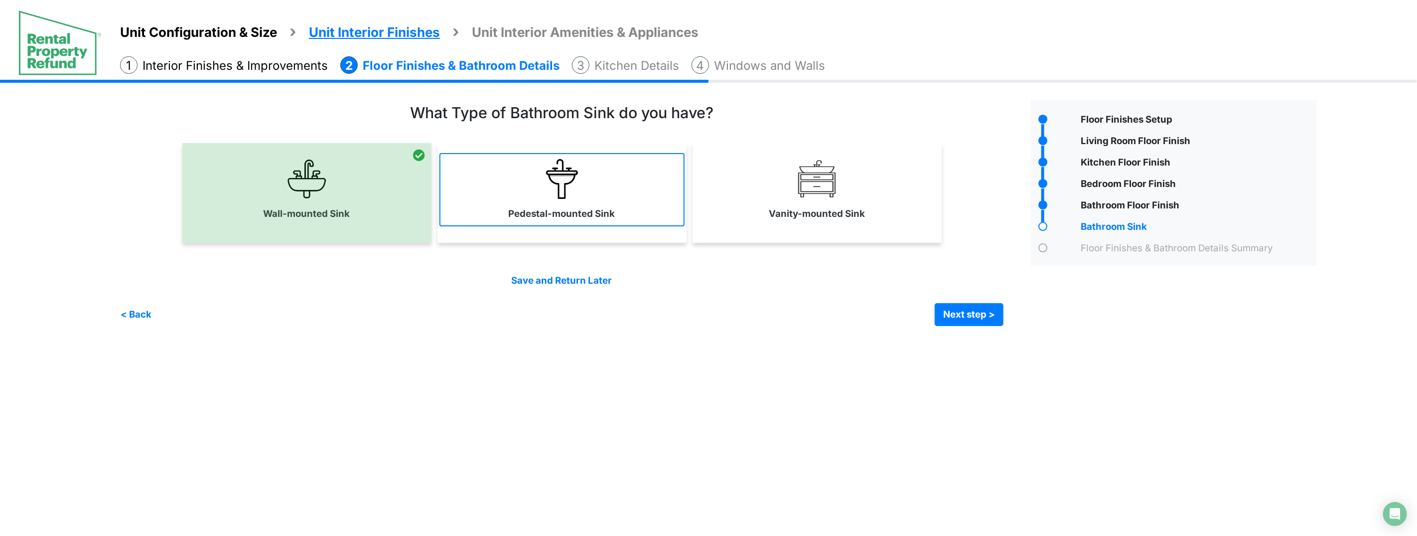
click at [524, 191] on link "Pedestal-mounted Sink" at bounding box center [562, 189] width 245 height 73
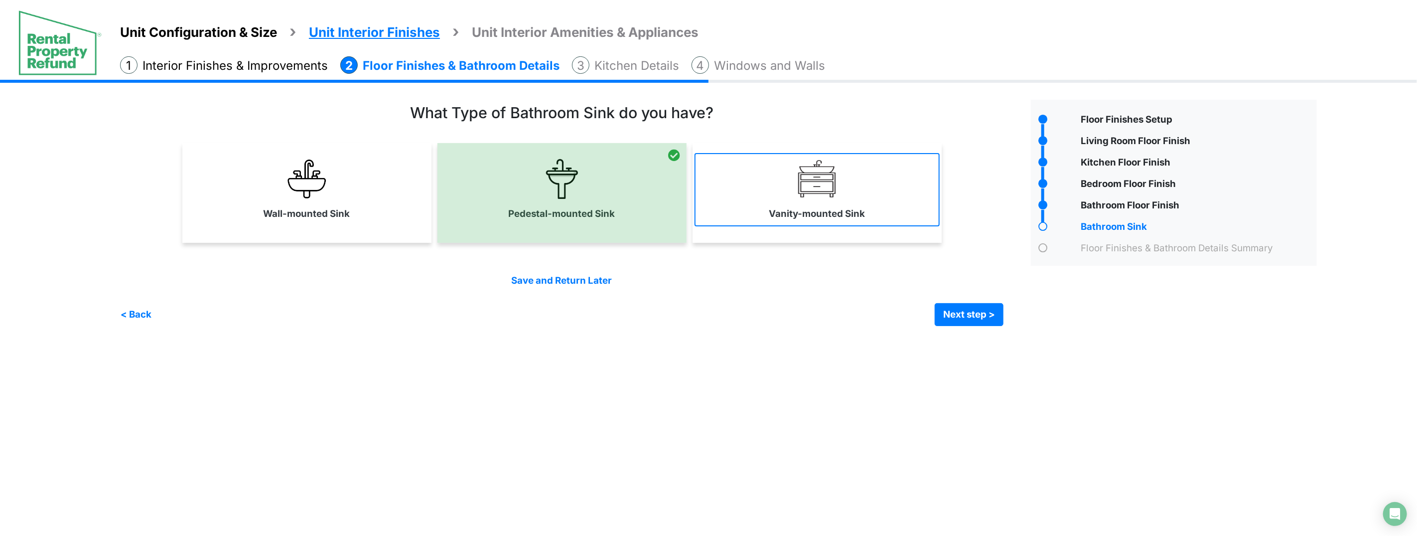
click at [841, 189] on link "Vanity-mounted Sink" at bounding box center [817, 189] width 245 height 73
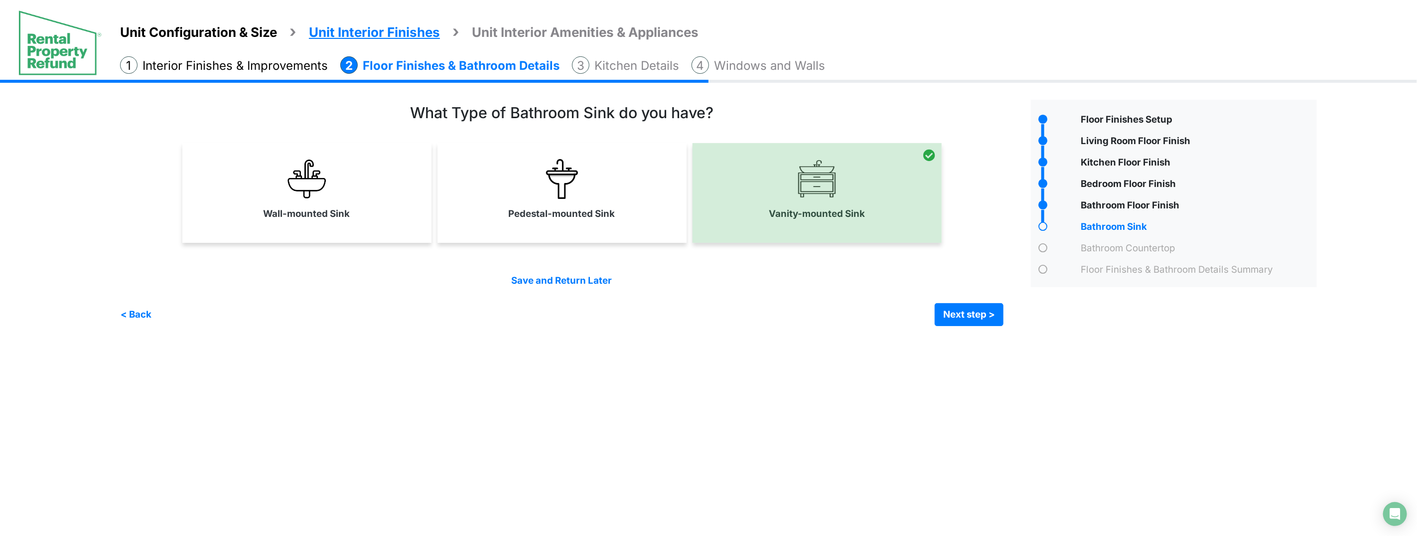
click at [960, 326] on div "Condo Square Footage Next step >" at bounding box center [722, 210] width 1205 height 261
click at [964, 308] on button "Next step >" at bounding box center [969, 314] width 69 height 23
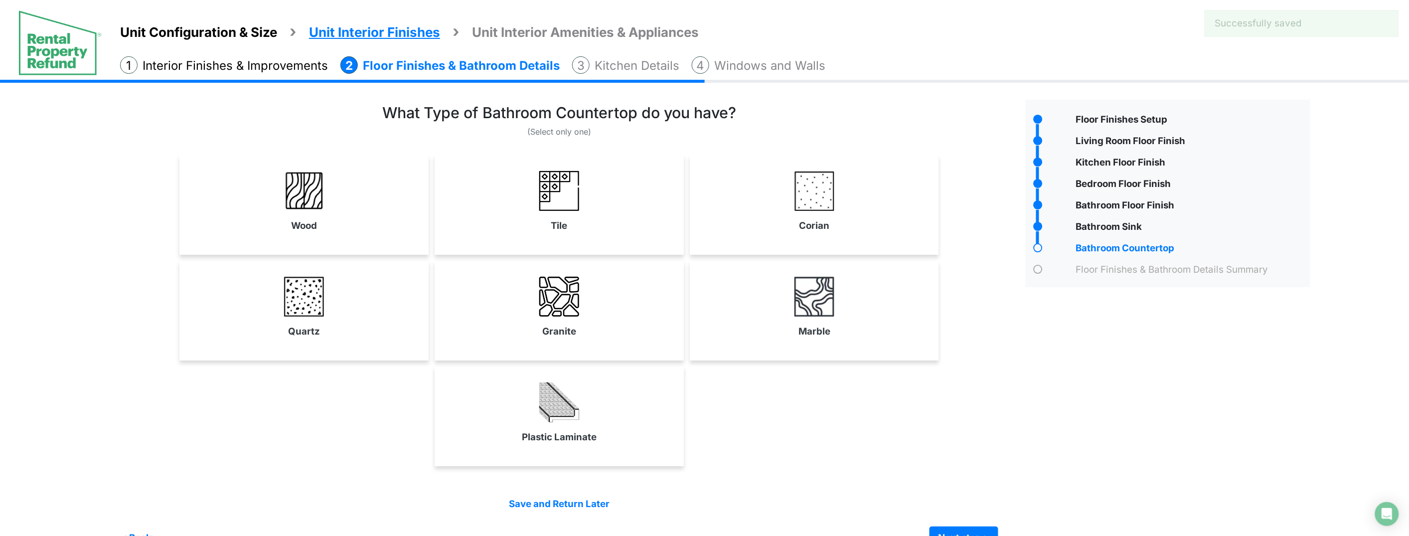
drag, startPoint x: 586, startPoint y: 235, endPoint x: 602, endPoint y: 238, distance: 16.3
click at [588, 235] on link "Tile" at bounding box center [559, 201] width 245 height 73
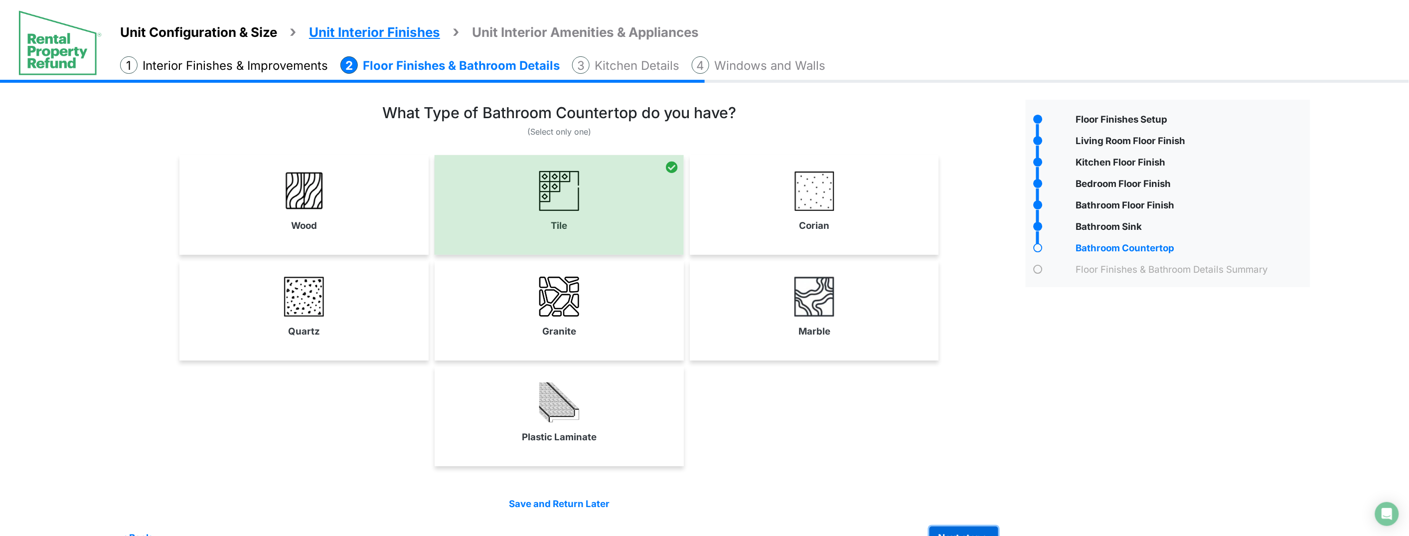
click at [976, 535] on button "Next step >" at bounding box center [964, 537] width 69 height 23
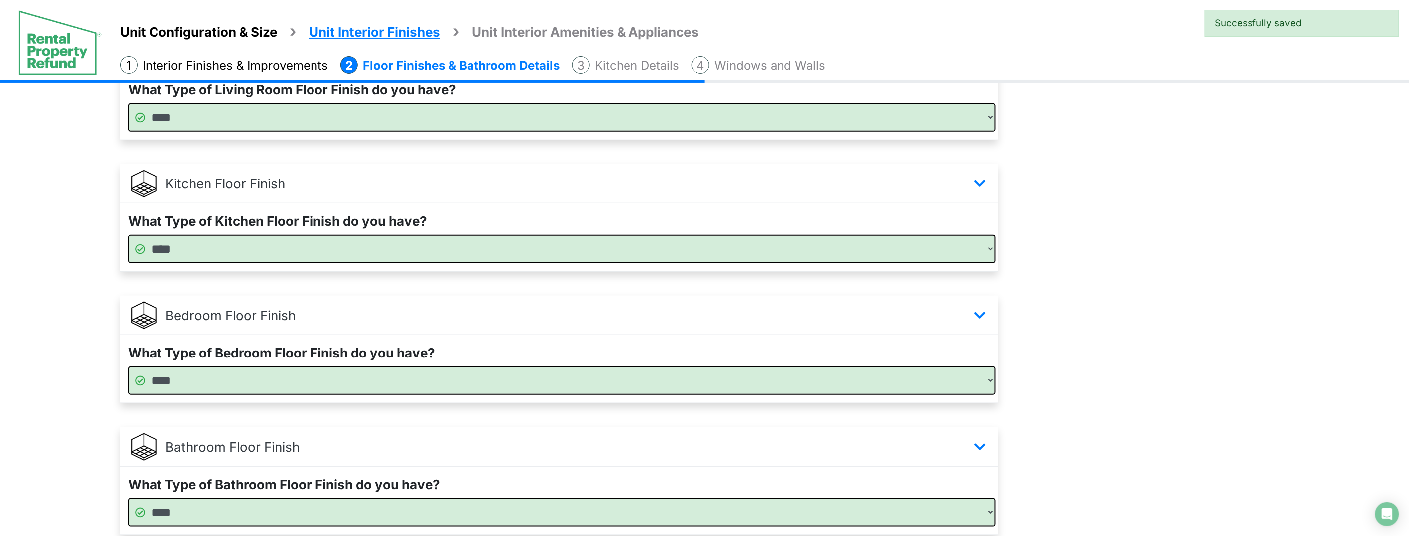
scroll to position [606, 0]
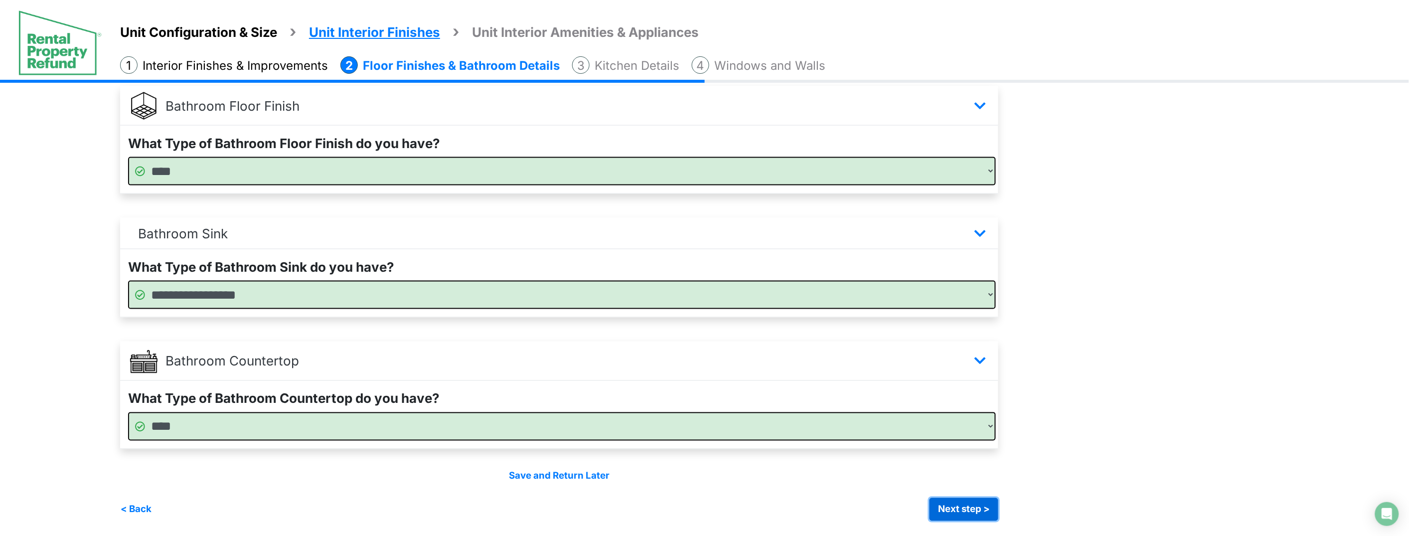
click at [981, 511] on button "Next step >" at bounding box center [964, 509] width 69 height 23
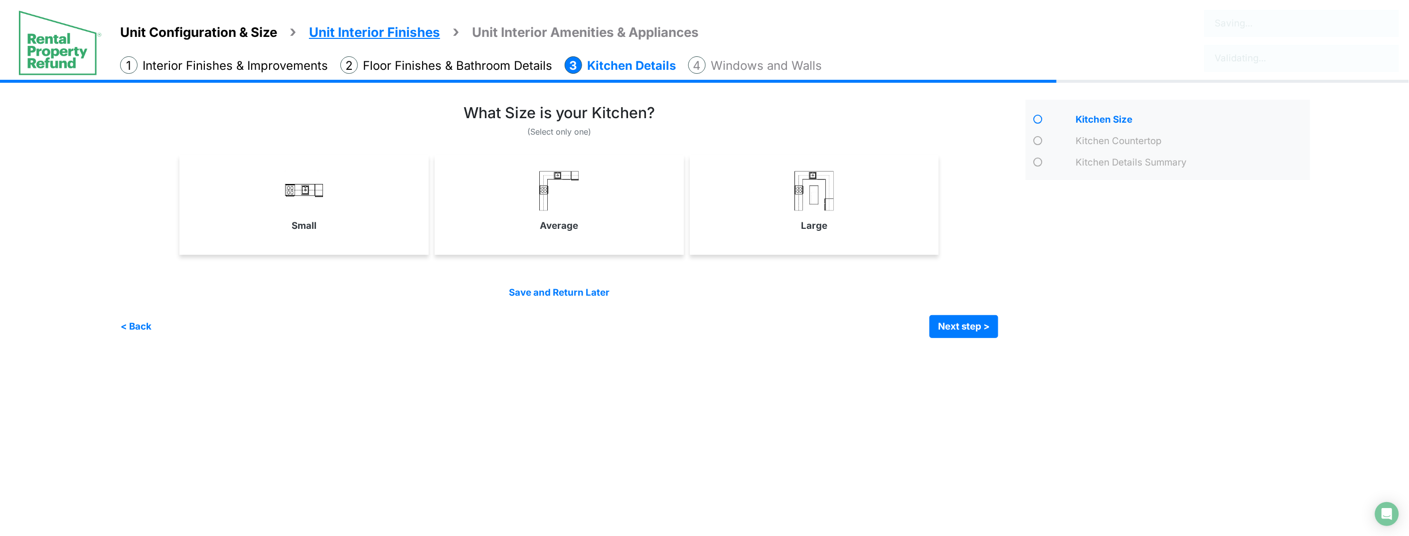
scroll to position [0, 0]
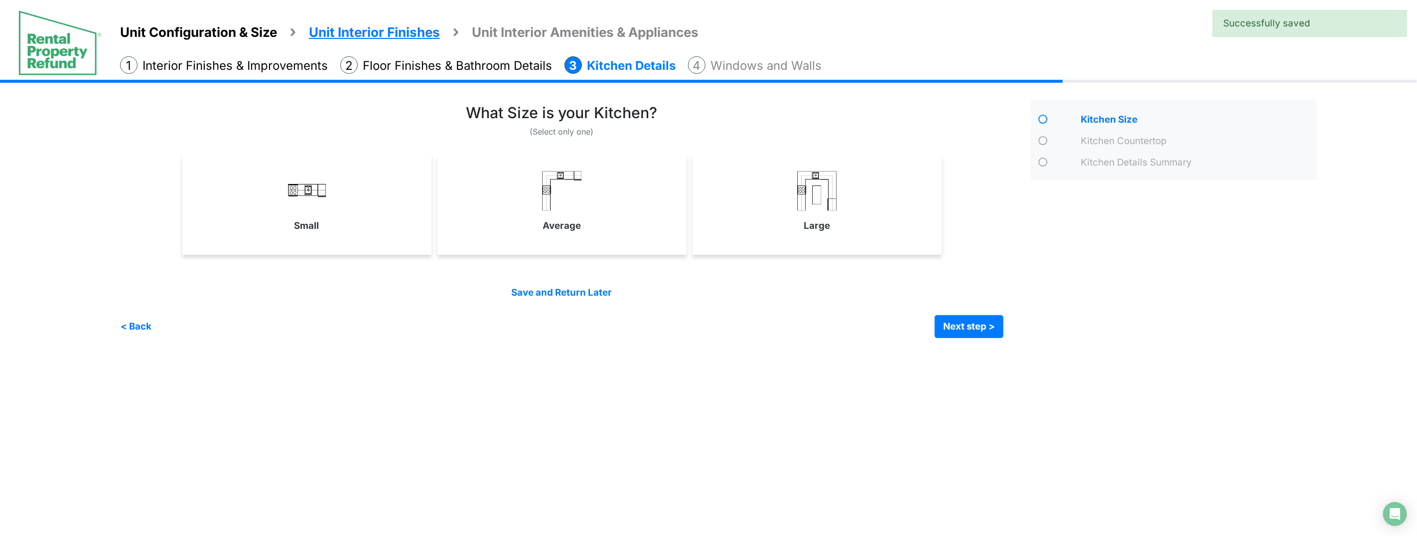
drag, startPoint x: 781, startPoint y: 221, endPoint x: 935, endPoint y: 299, distance: 172.5
click at [782, 221] on link "Large" at bounding box center [817, 201] width 245 height 73
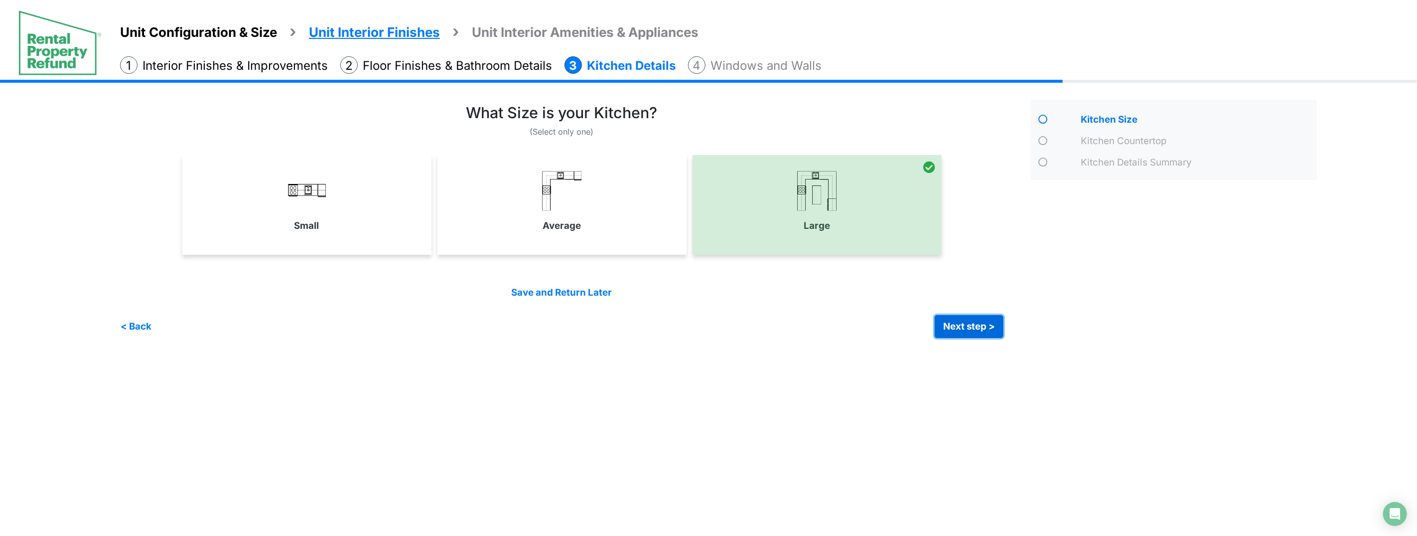
click at [985, 322] on button "Next step >" at bounding box center [969, 326] width 69 height 23
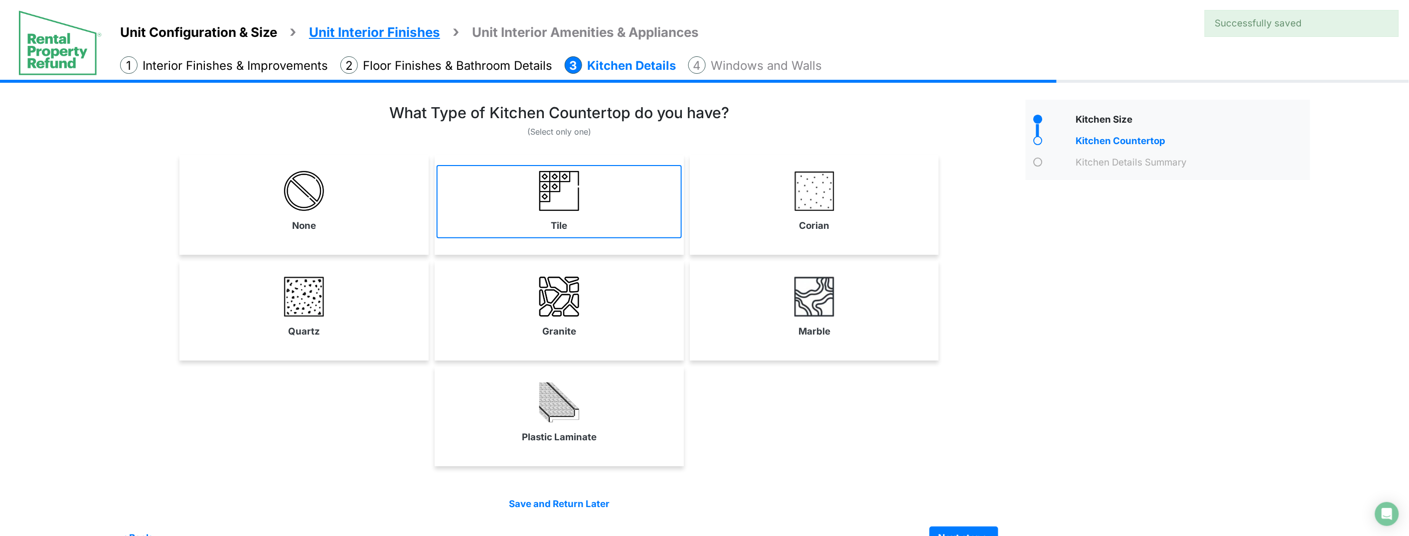
click at [597, 217] on link "Tile" at bounding box center [559, 201] width 245 height 73
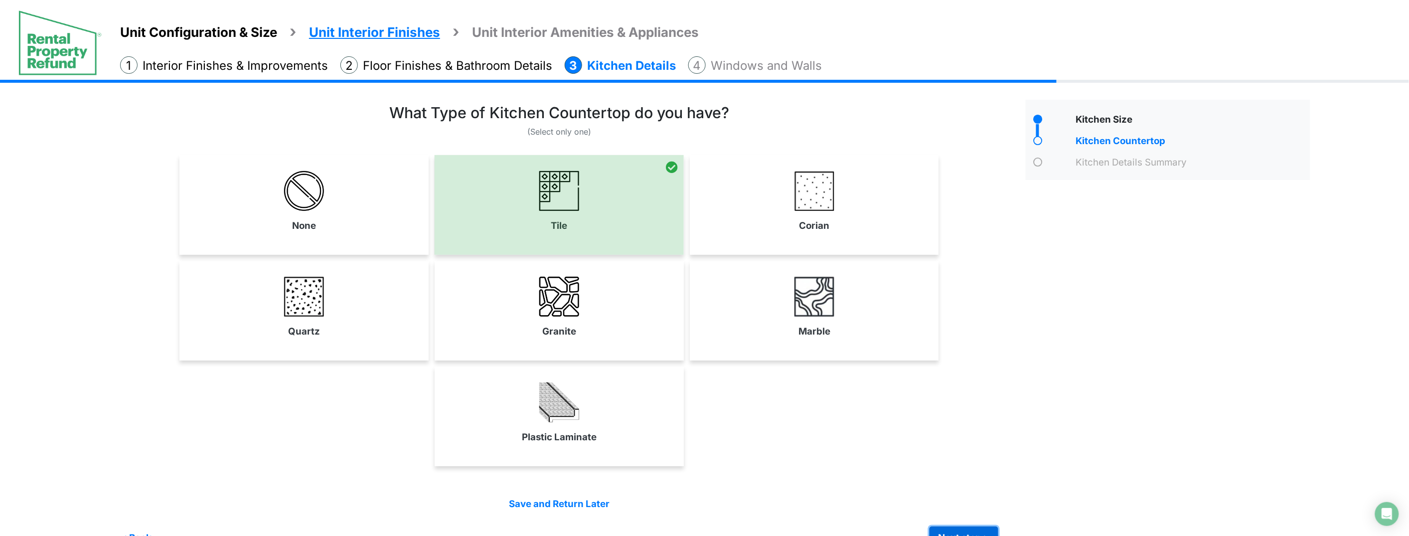
click at [989, 535] on button "Next step >" at bounding box center [964, 537] width 69 height 23
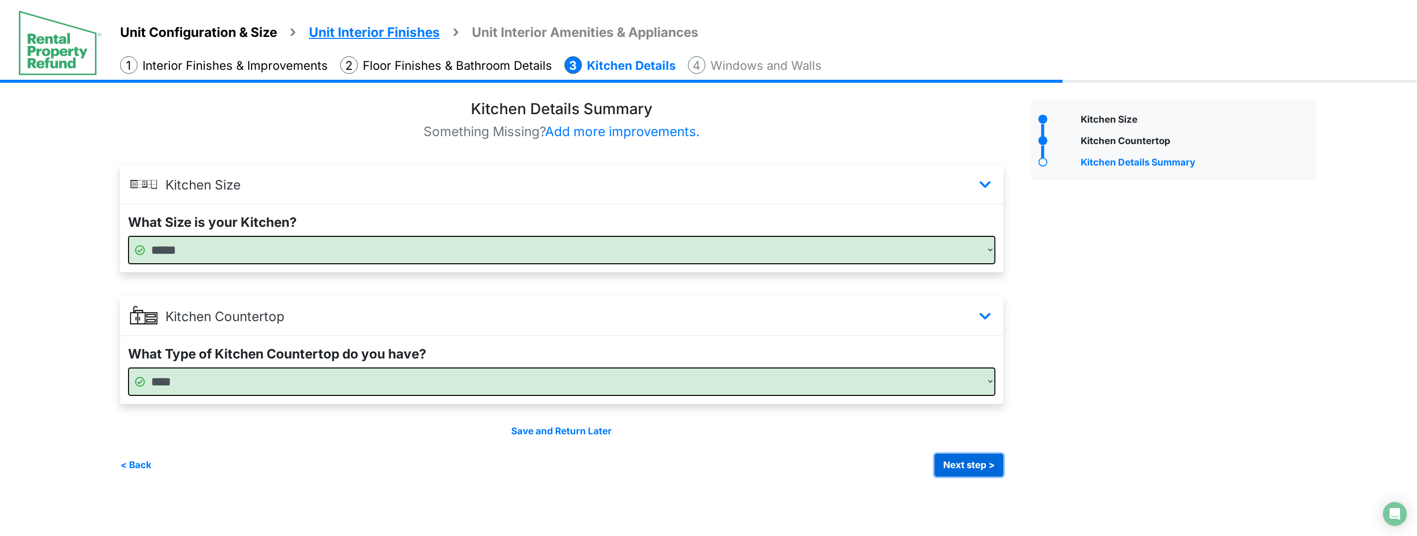
click at [983, 462] on button "Next step >" at bounding box center [969, 465] width 69 height 23
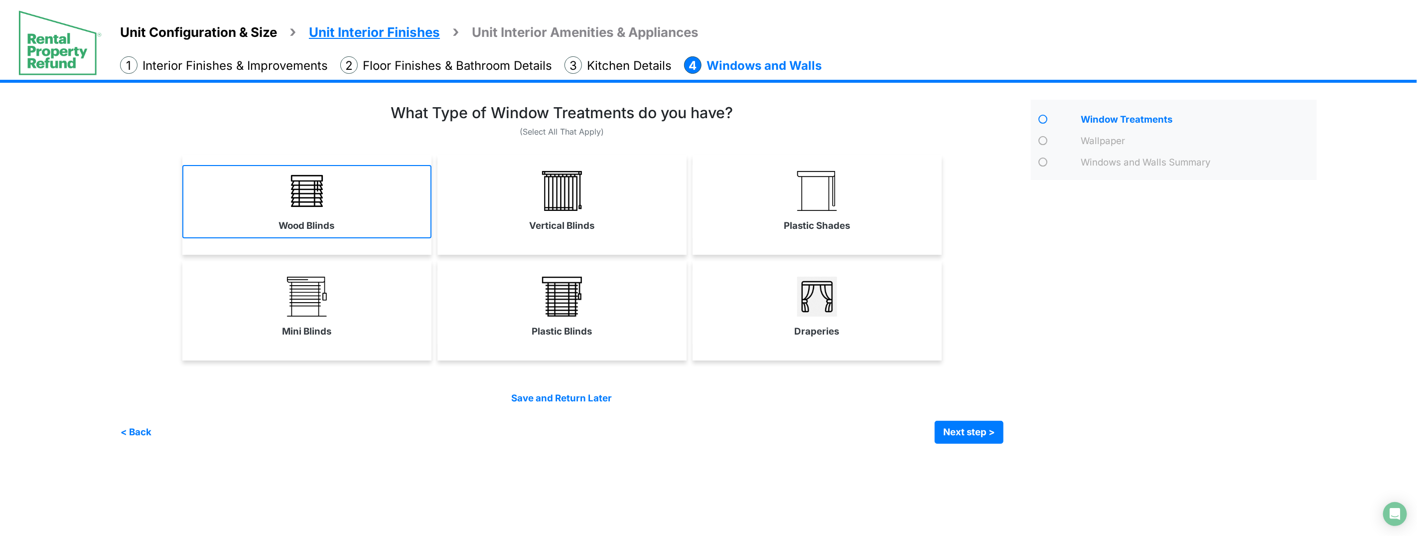
click at [394, 228] on link "Wood Blinds" at bounding box center [306, 201] width 249 height 73
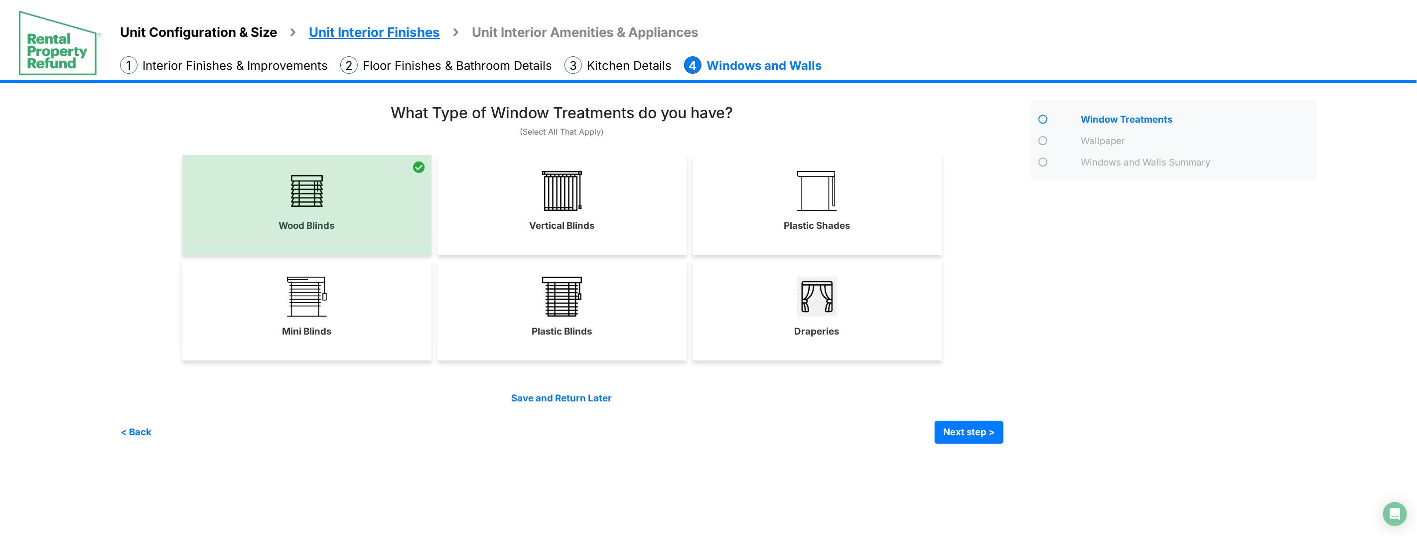
drag, startPoint x: 554, startPoint y: 233, endPoint x: 608, endPoint y: 230, distance: 54.4
click at [555, 233] on link "Vertical Blinds" at bounding box center [562, 201] width 249 height 73
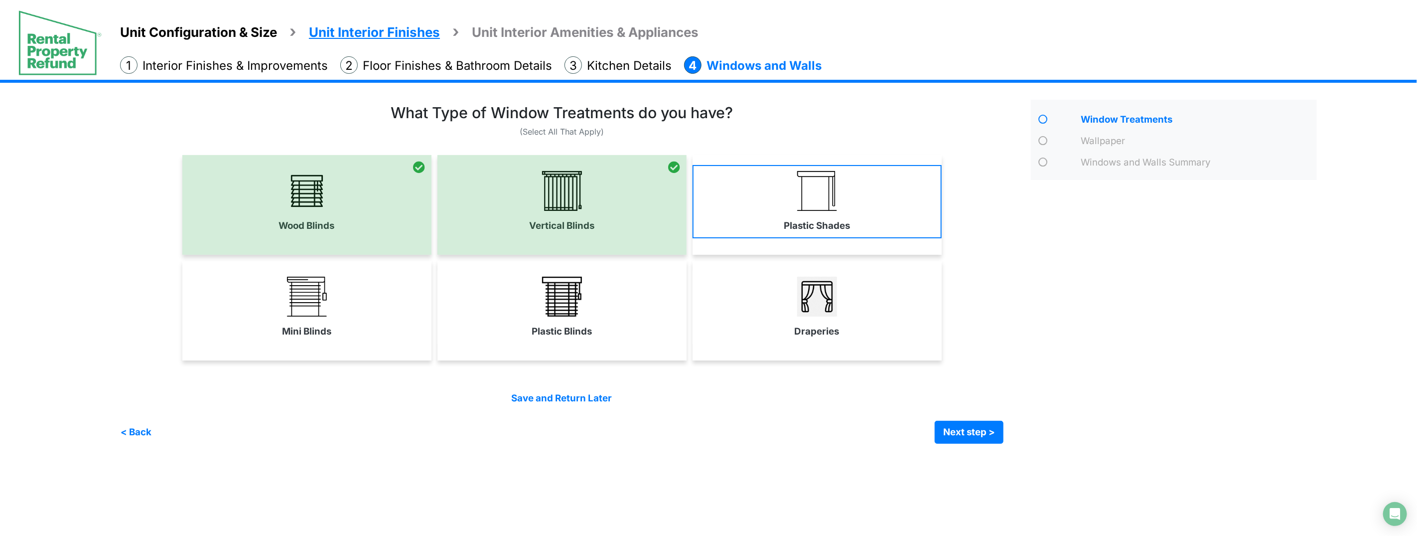
click at [755, 226] on link "Plastic Shades" at bounding box center [817, 201] width 249 height 73
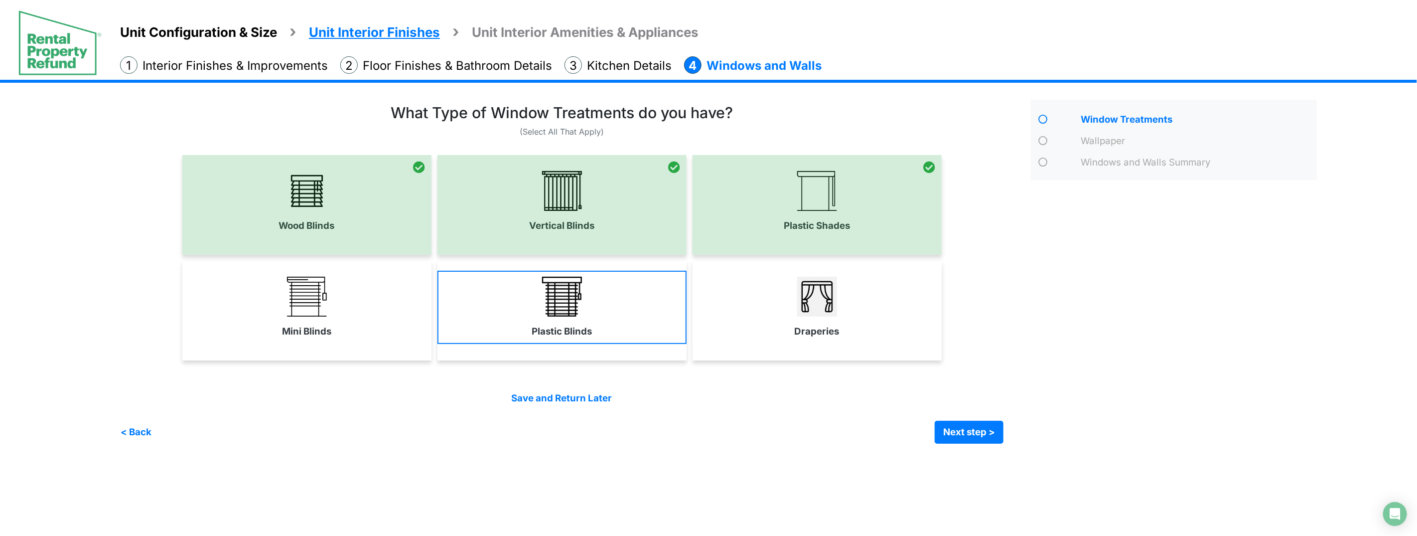
drag, startPoint x: 784, startPoint y: 288, endPoint x: 607, endPoint y: 310, distance: 178.4
click at [781, 288] on link "Draperies" at bounding box center [817, 307] width 249 height 73
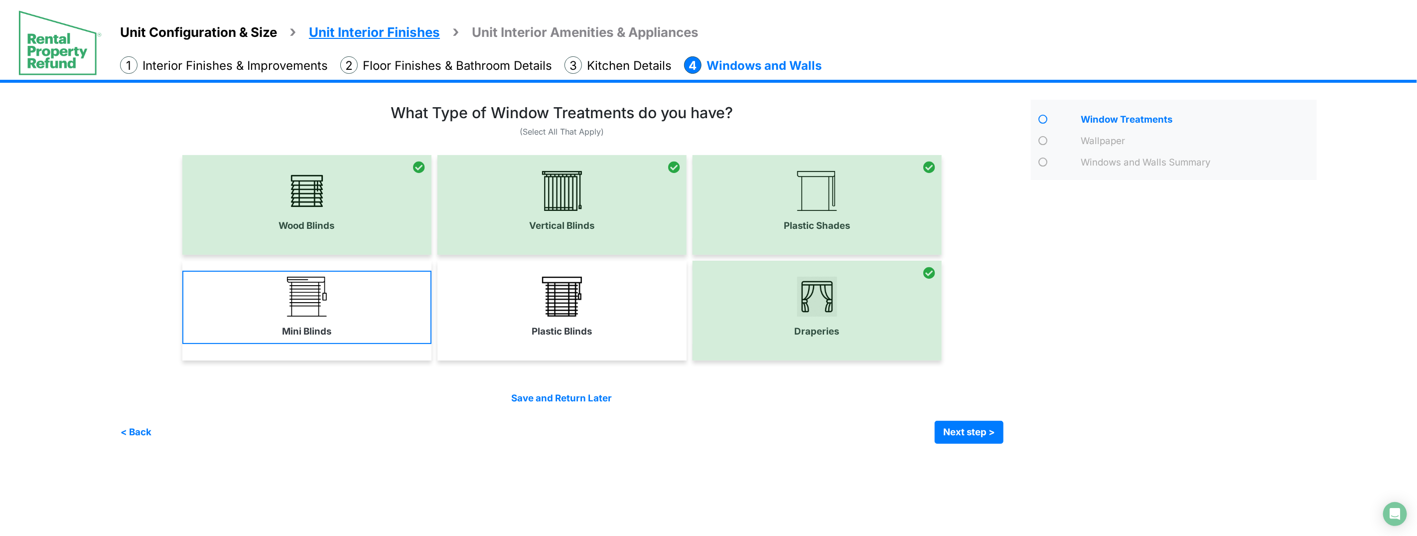
drag, startPoint x: 607, startPoint y: 310, endPoint x: 276, endPoint y: 311, distance: 330.9
click at [604, 310] on link "Plastic Blinds" at bounding box center [562, 307] width 249 height 73
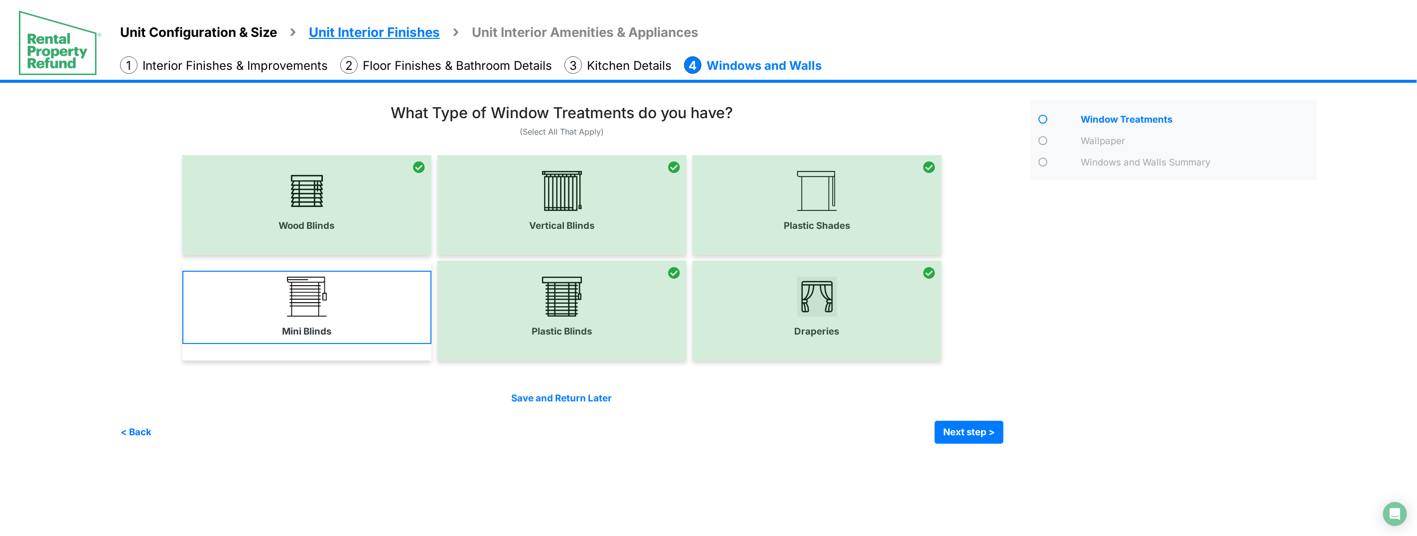
click at [276, 311] on link "Mini Blinds" at bounding box center [306, 307] width 249 height 73
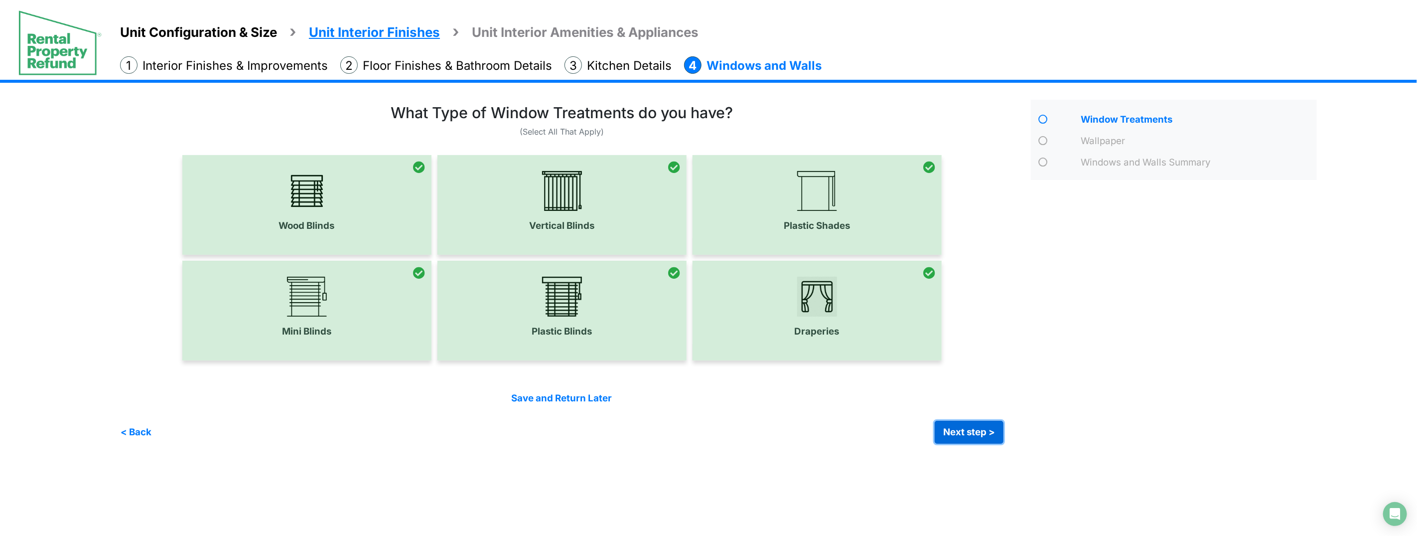
drag, startPoint x: 958, startPoint y: 429, endPoint x: 873, endPoint y: 368, distance: 104.3
click at [953, 428] on button "Next step >" at bounding box center [969, 432] width 69 height 23
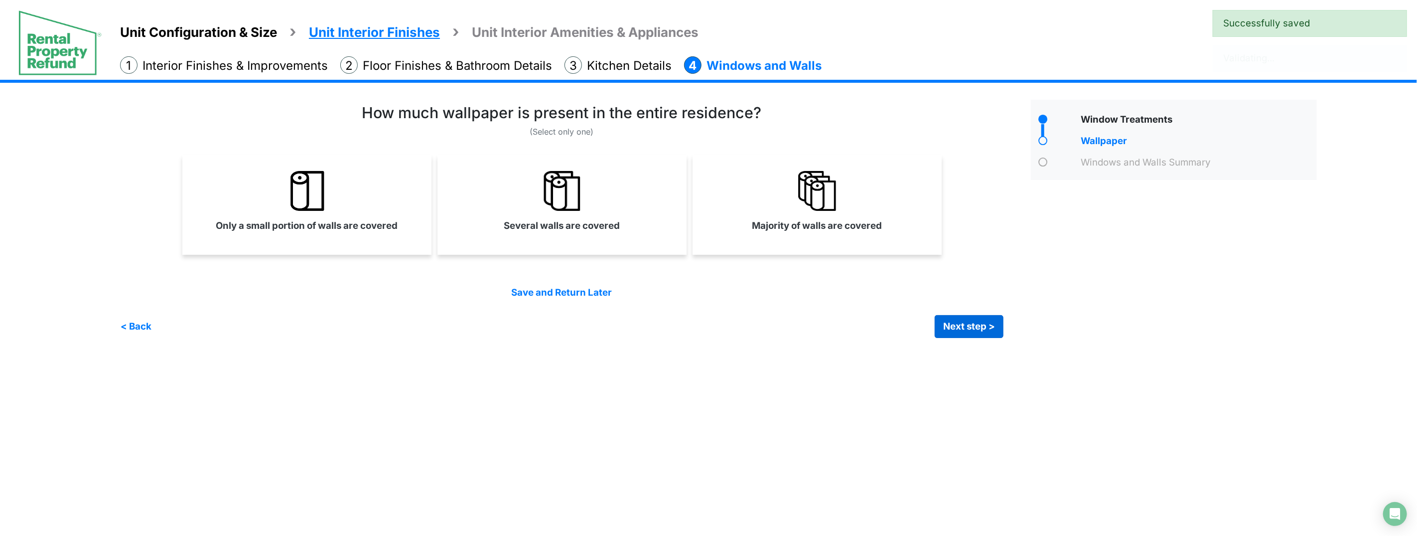
drag, startPoint x: 895, startPoint y: 238, endPoint x: 946, endPoint y: 320, distance: 96.3
click at [896, 239] on div "Majority of walls are covered" at bounding box center [817, 205] width 249 height 100
select select "*"
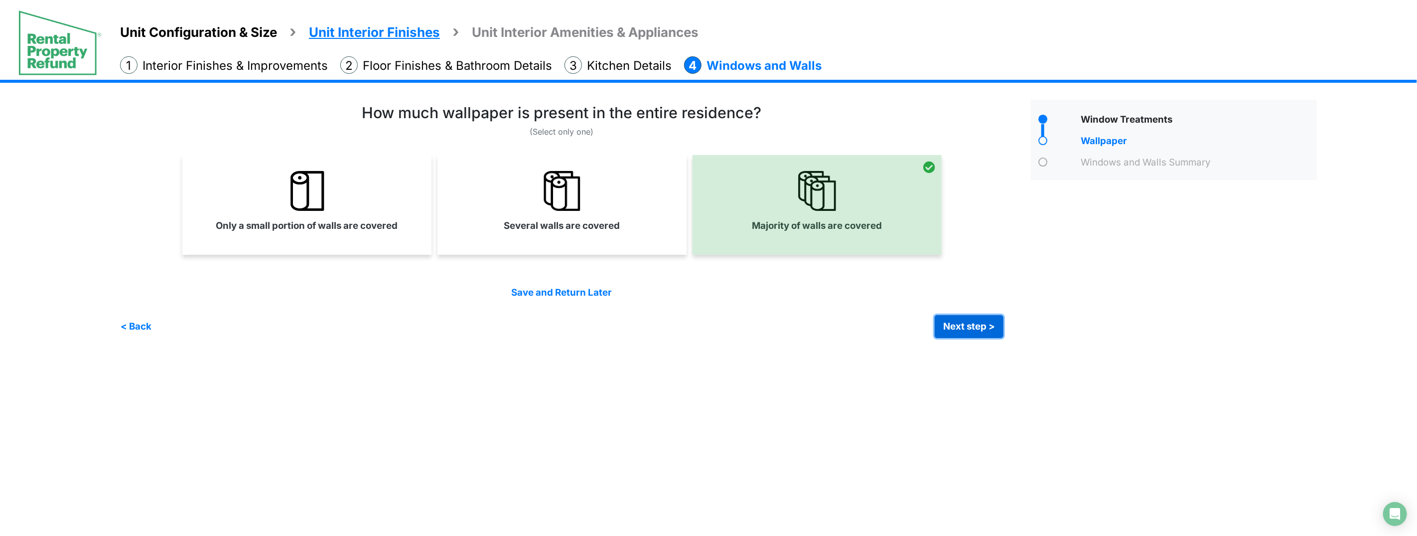
drag, startPoint x: 963, startPoint y: 329, endPoint x: 808, endPoint y: 249, distance: 173.9
click at [963, 329] on button "Next step >" at bounding box center [969, 326] width 69 height 23
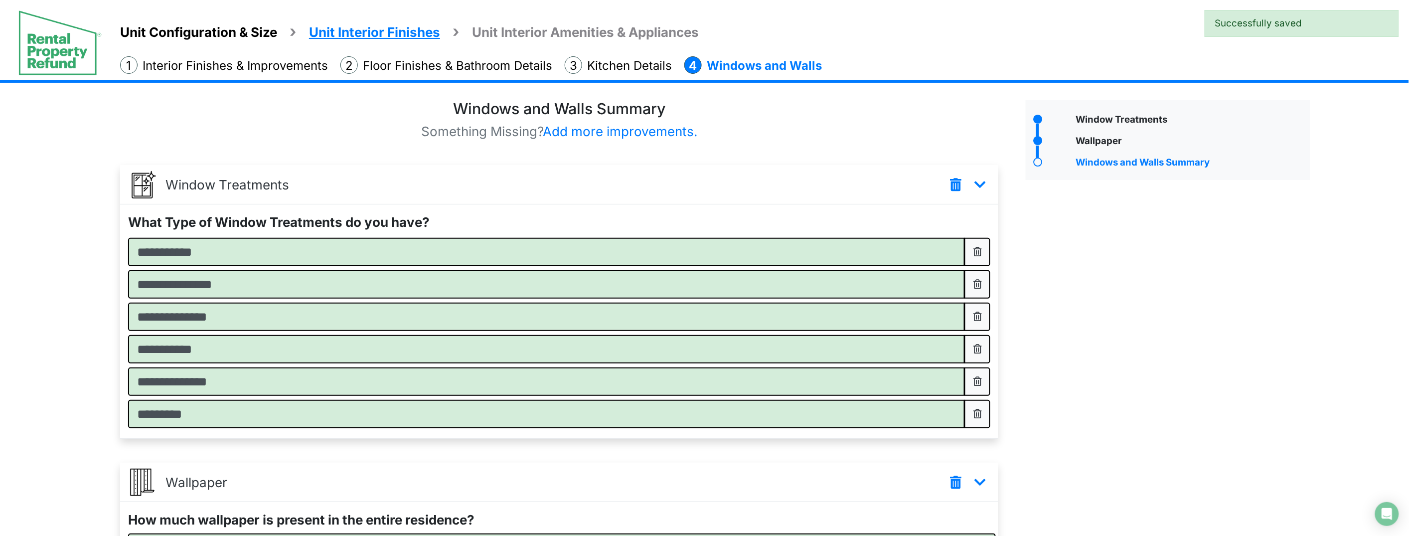
scroll to position [121, 0]
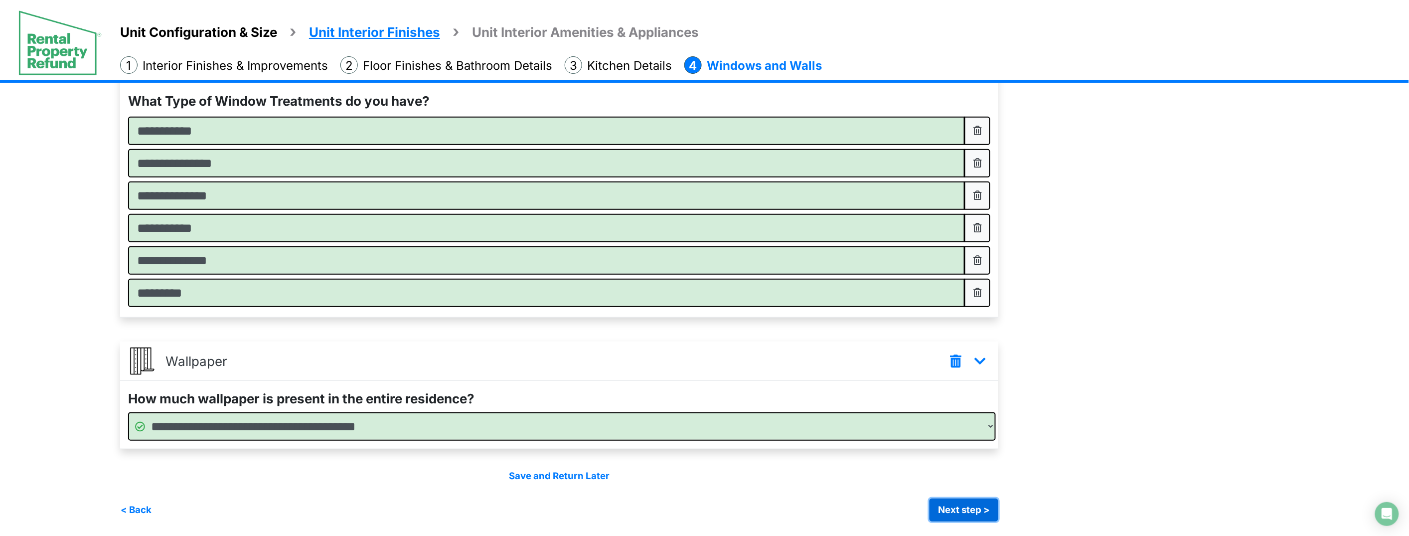
click at [973, 516] on button "Next step >" at bounding box center [964, 509] width 69 height 23
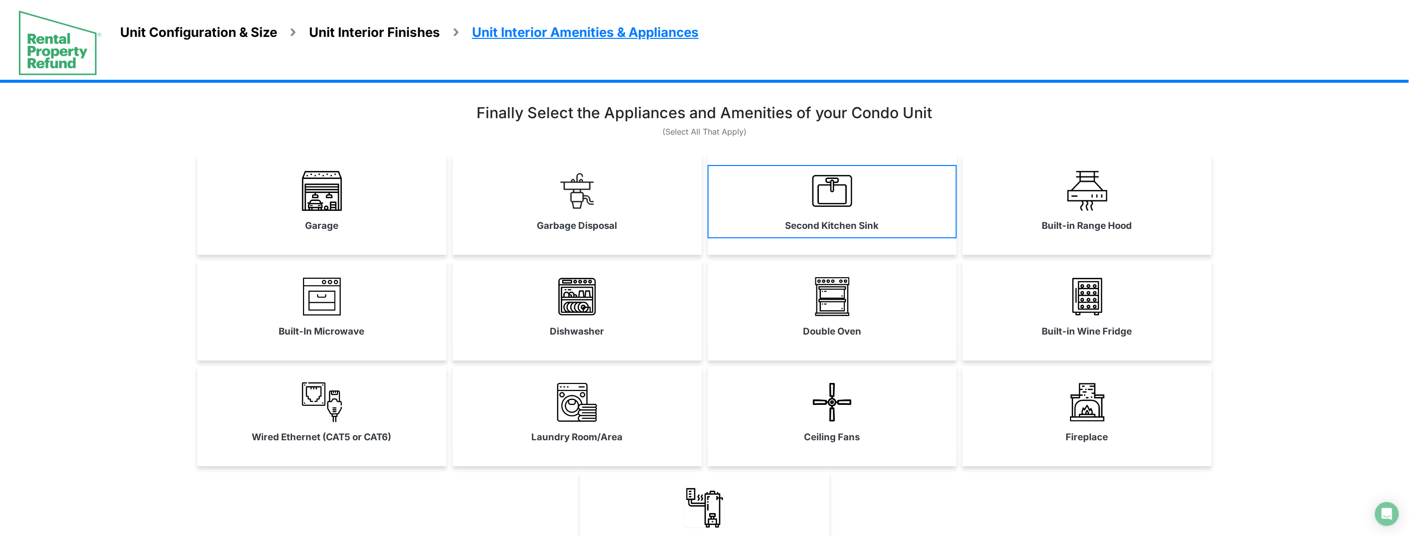
drag, startPoint x: 627, startPoint y: 225, endPoint x: 895, endPoint y: 215, distance: 268.3
click at [634, 226] on link "Garbage Disposal" at bounding box center [577, 201] width 249 height 73
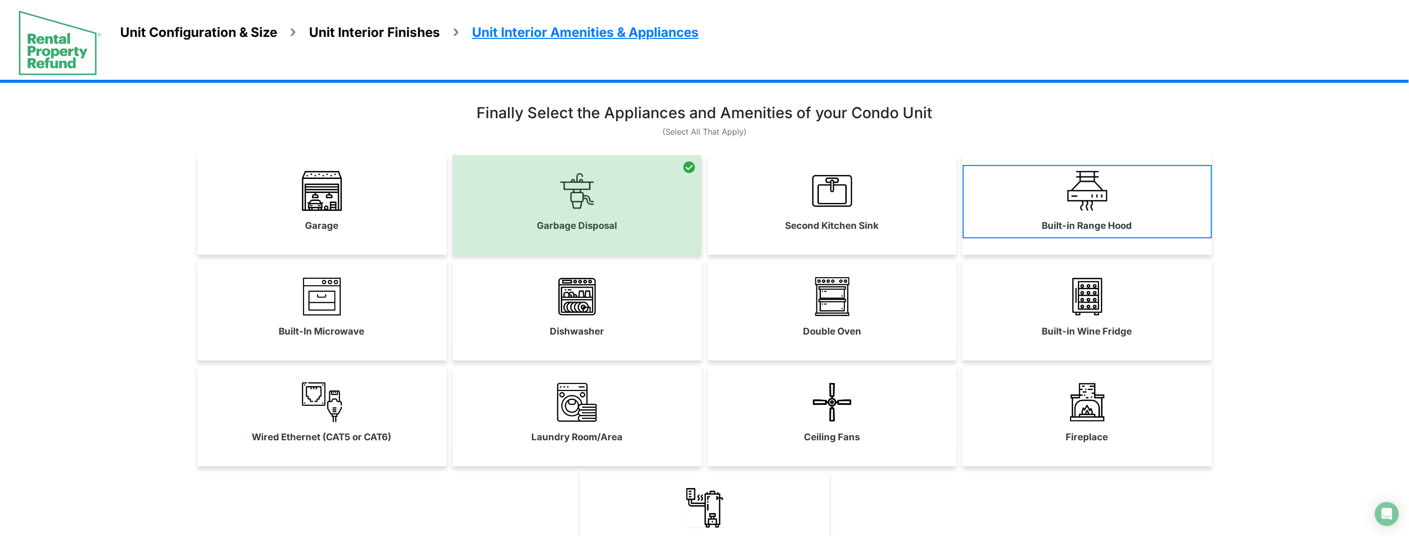
drag, startPoint x: 899, startPoint y: 214, endPoint x: 1077, endPoint y: 210, distance: 178.0
click at [899, 214] on link "Second Kitchen Sink" at bounding box center [832, 201] width 249 height 73
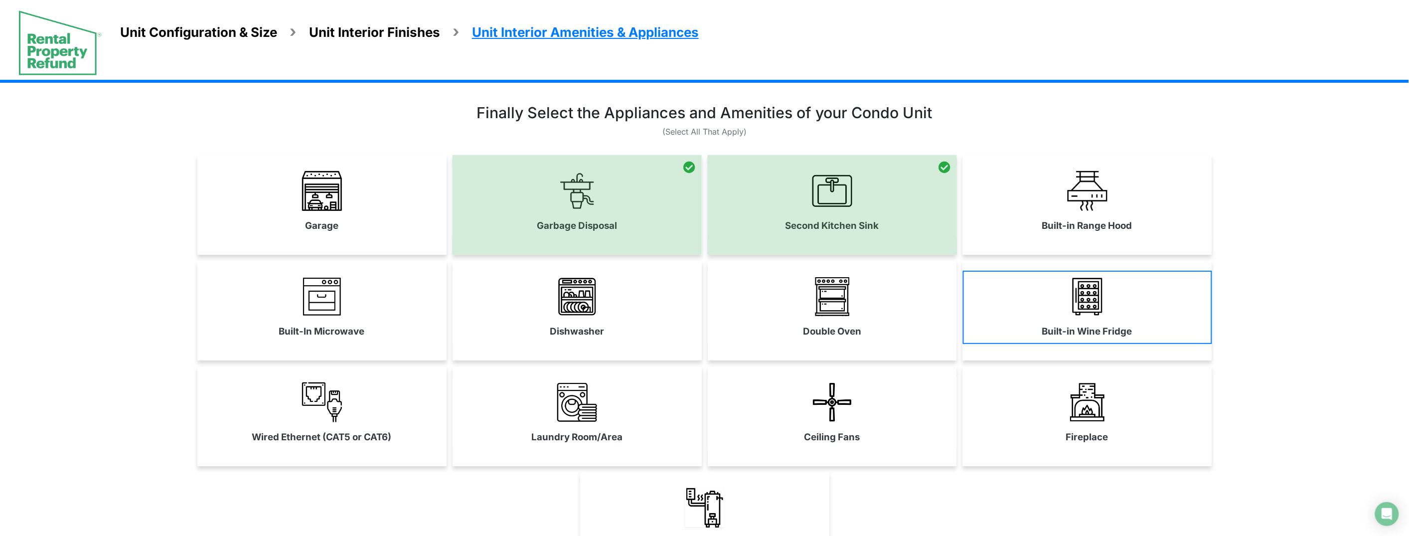
drag, startPoint x: 1077, startPoint y: 210, endPoint x: 1073, endPoint y: 302, distance: 91.3
click at [1077, 210] on link "Built-in Range Hood" at bounding box center [1087, 201] width 249 height 73
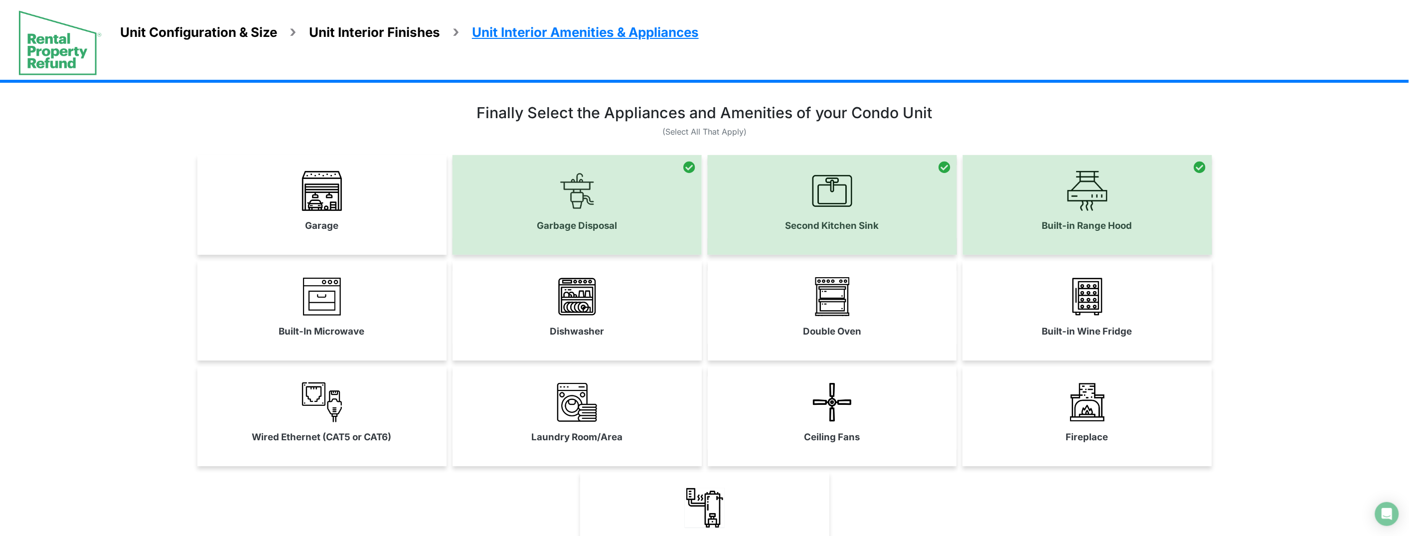
click at [804, 317] on link "Double Oven" at bounding box center [832, 307] width 249 height 73
click at [648, 336] on link "Dishwasher" at bounding box center [577, 307] width 249 height 73
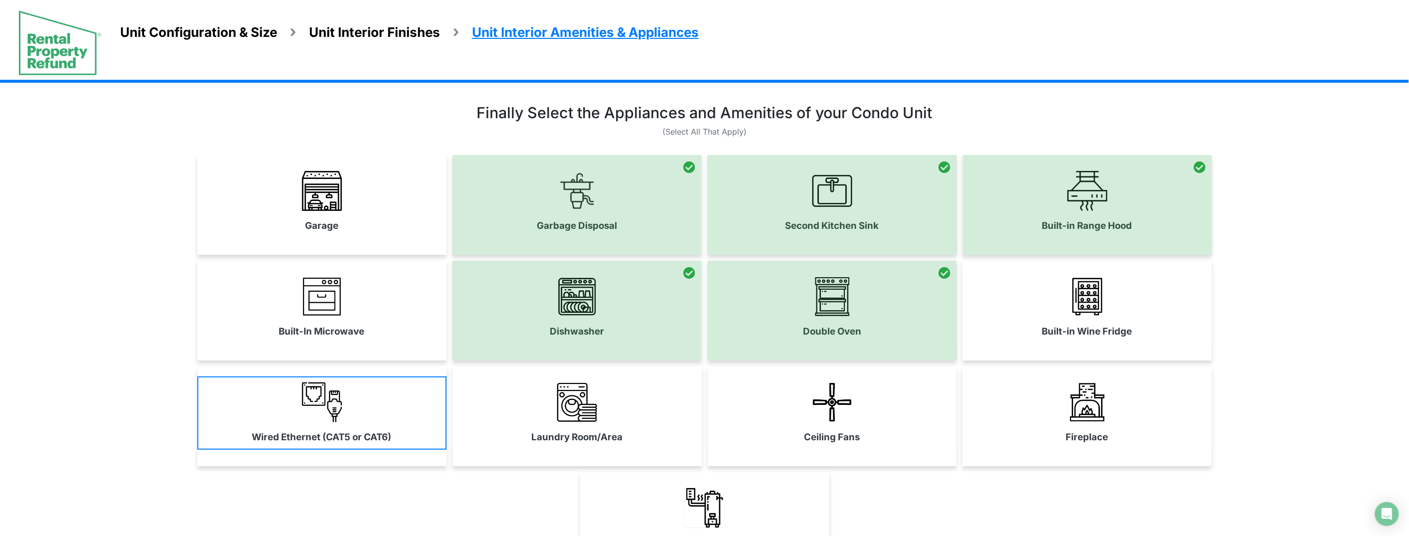
drag, startPoint x: 401, startPoint y: 346, endPoint x: 409, endPoint y: 398, distance: 52.4
click at [401, 346] on div "Built-In Microwave" at bounding box center [321, 311] width 249 height 100
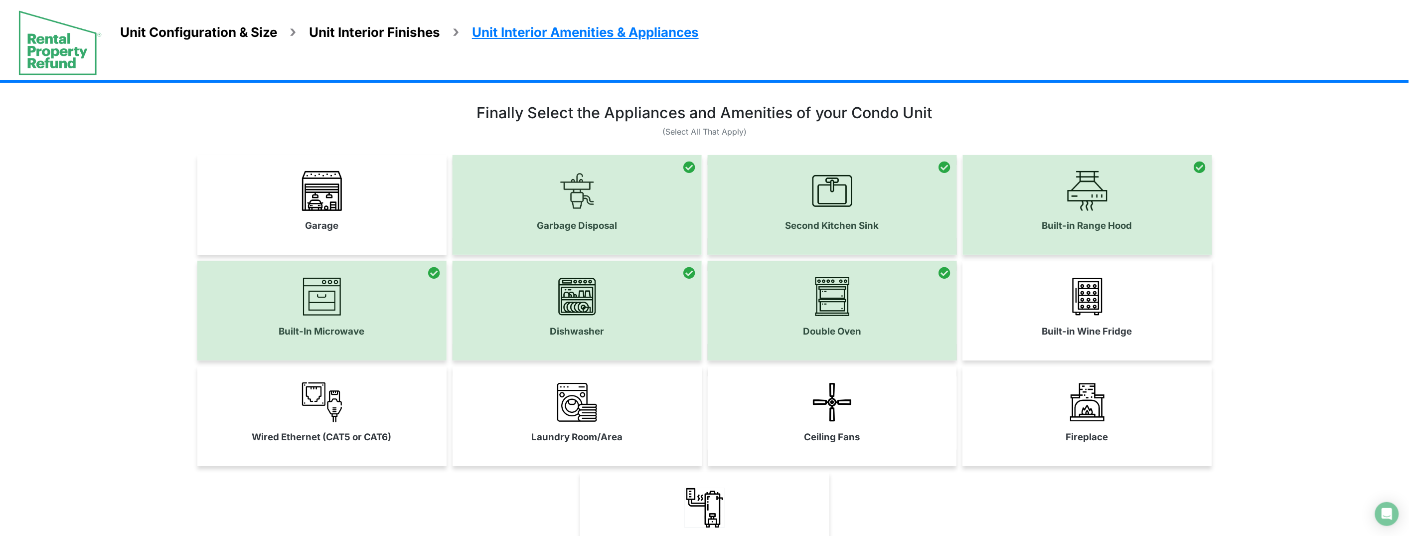
drag, startPoint x: 415, startPoint y: 413, endPoint x: 417, endPoint y: 334, distance: 78.3
click at [415, 407] on link "Wired Ethernet (CAT5 or CAT6)" at bounding box center [321, 412] width 249 height 73
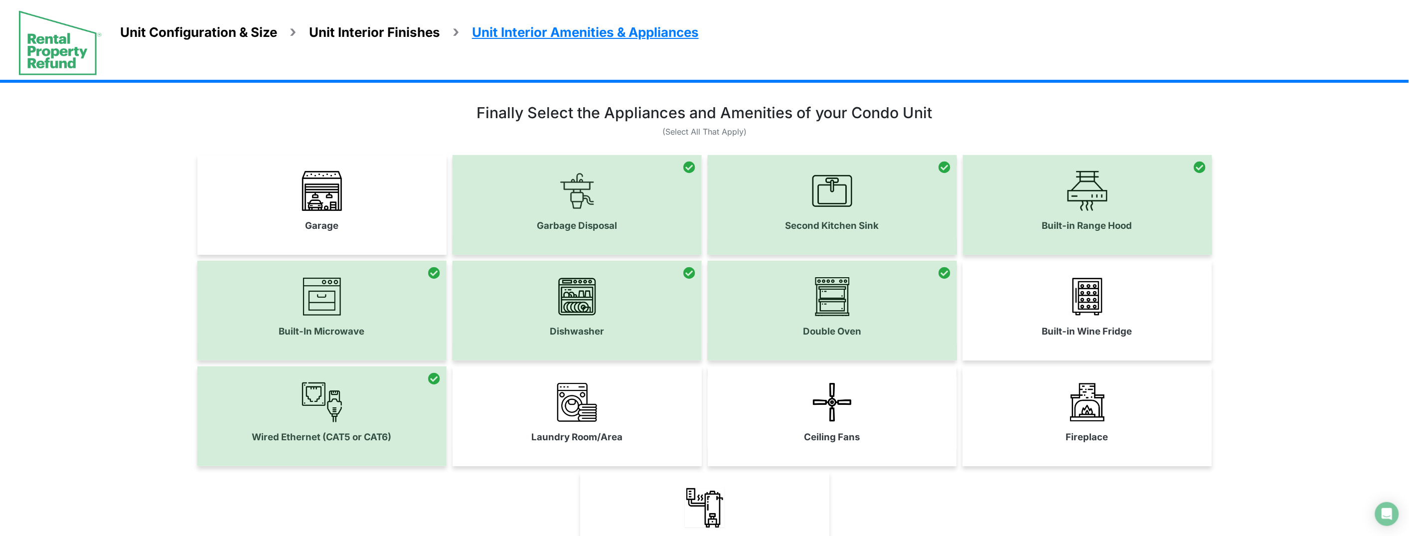
drag, startPoint x: 424, startPoint y: 200, endPoint x: 443, endPoint y: 231, distance: 36.7
click at [425, 202] on link "Garage" at bounding box center [321, 201] width 249 height 73
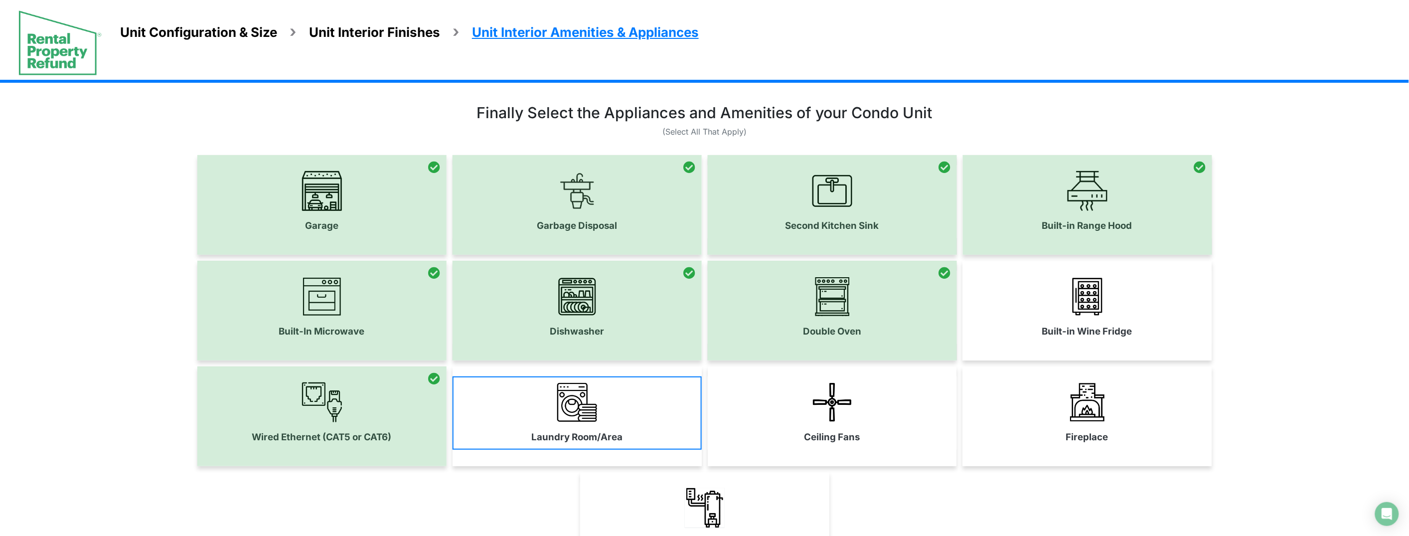
click at [741, 499] on link "Water Heater" at bounding box center [704, 518] width 249 height 73
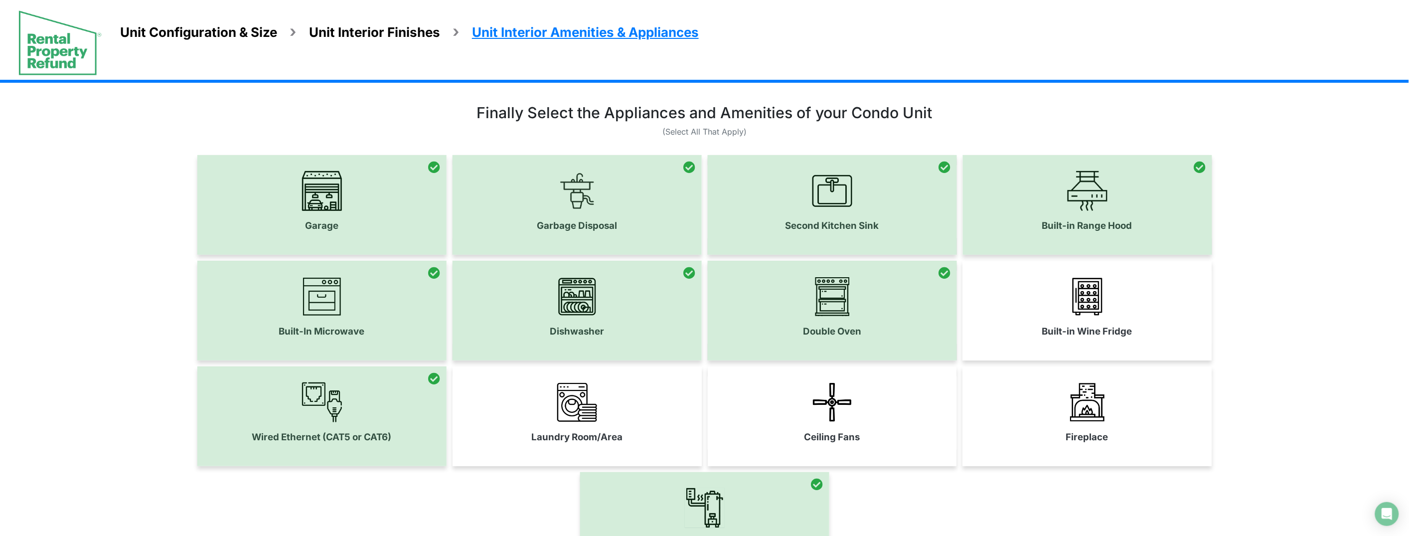
drag, startPoint x: 626, startPoint y: 428, endPoint x: 632, endPoint y: 428, distance: 7.0
click at [626, 428] on link "Laundry Room/Area" at bounding box center [577, 412] width 249 height 73
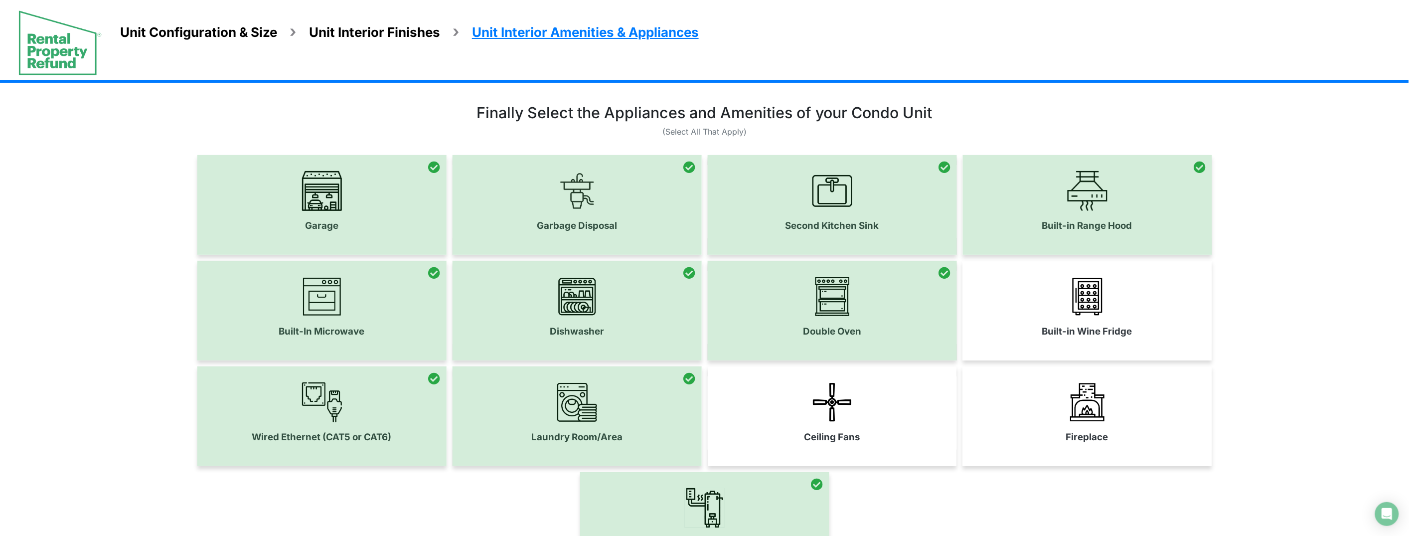
drag, startPoint x: 768, startPoint y: 422, endPoint x: 893, endPoint y: 419, distance: 125.6
click at [769, 422] on link "Ceiling Fans" at bounding box center [832, 412] width 249 height 73
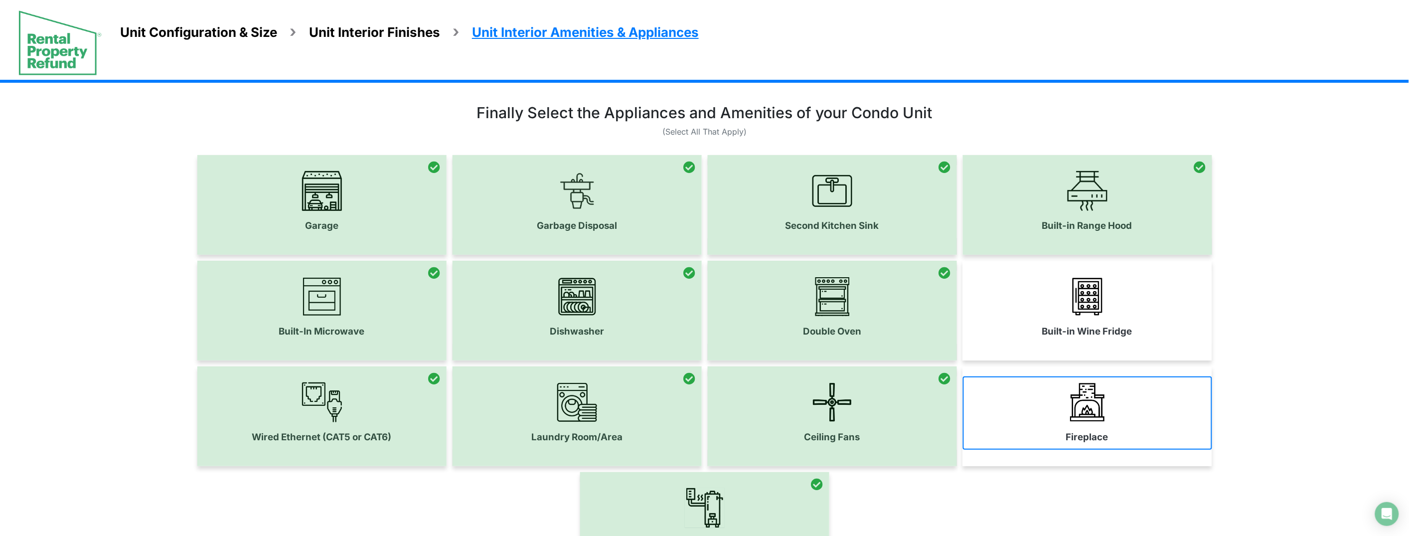
click at [1055, 412] on link "Fireplace" at bounding box center [1087, 412] width 249 height 73
